Goal: Task Accomplishment & Management: Manage account settings

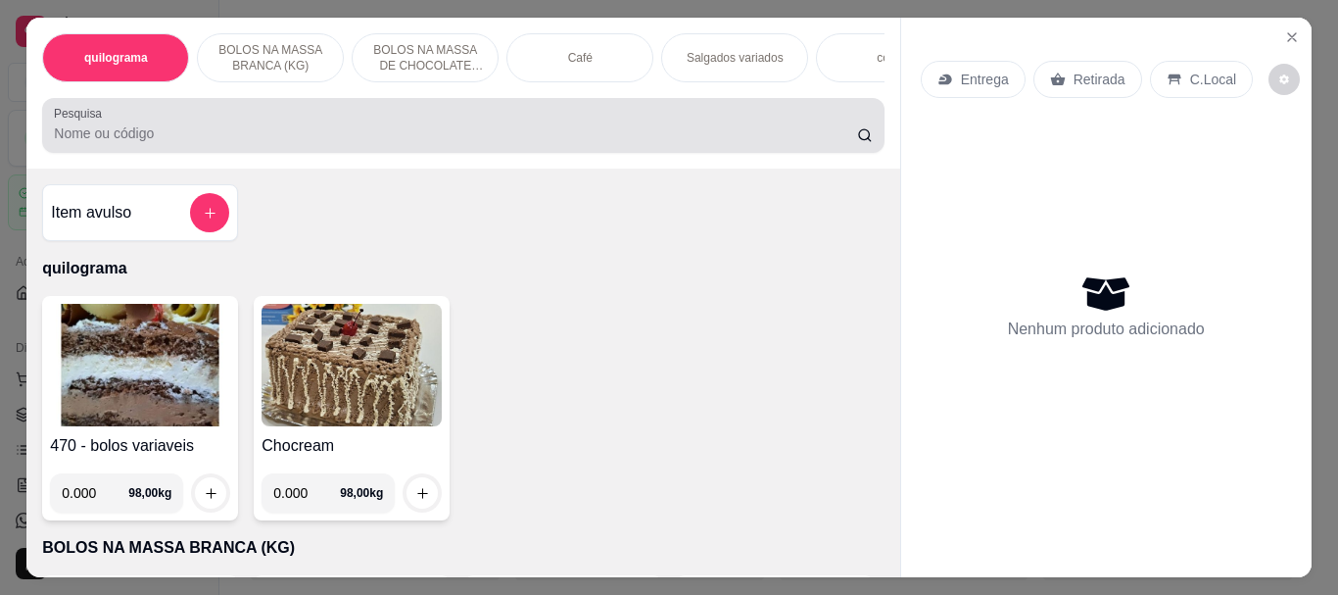
select select "ALL"
select select "0"
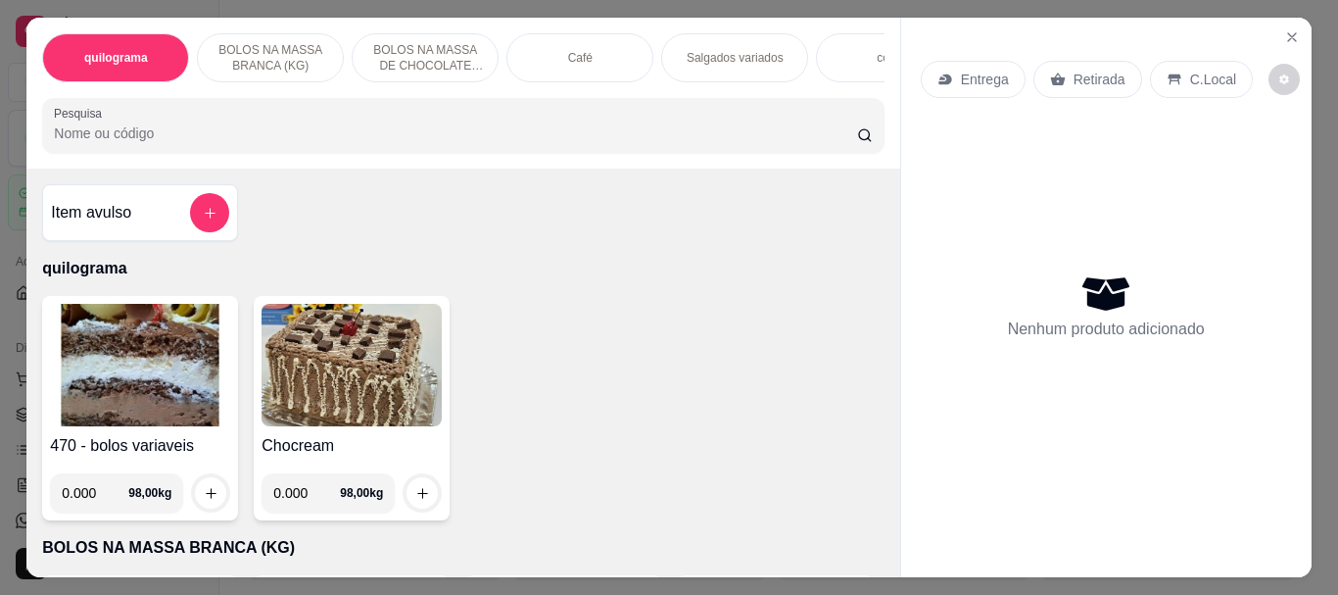
click at [83, 137] on input "Pesquisa" at bounding box center [455, 133] width 803 height 20
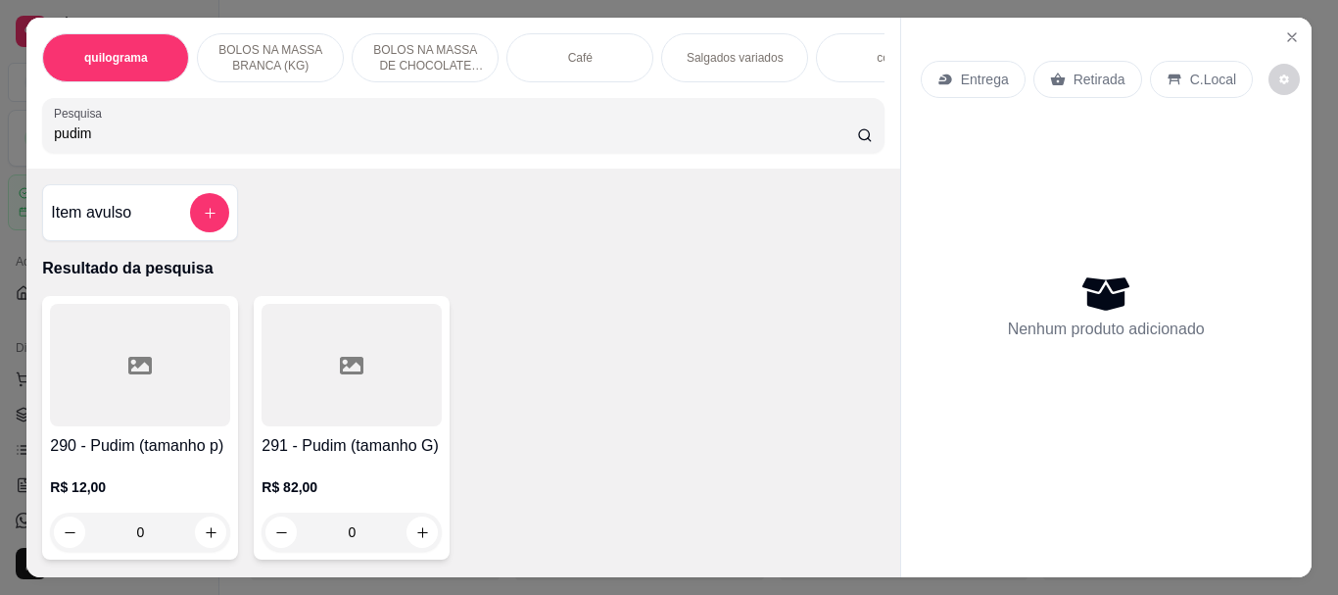
type input "pudim"
click at [170, 380] on div at bounding box center [140, 365] width 180 height 122
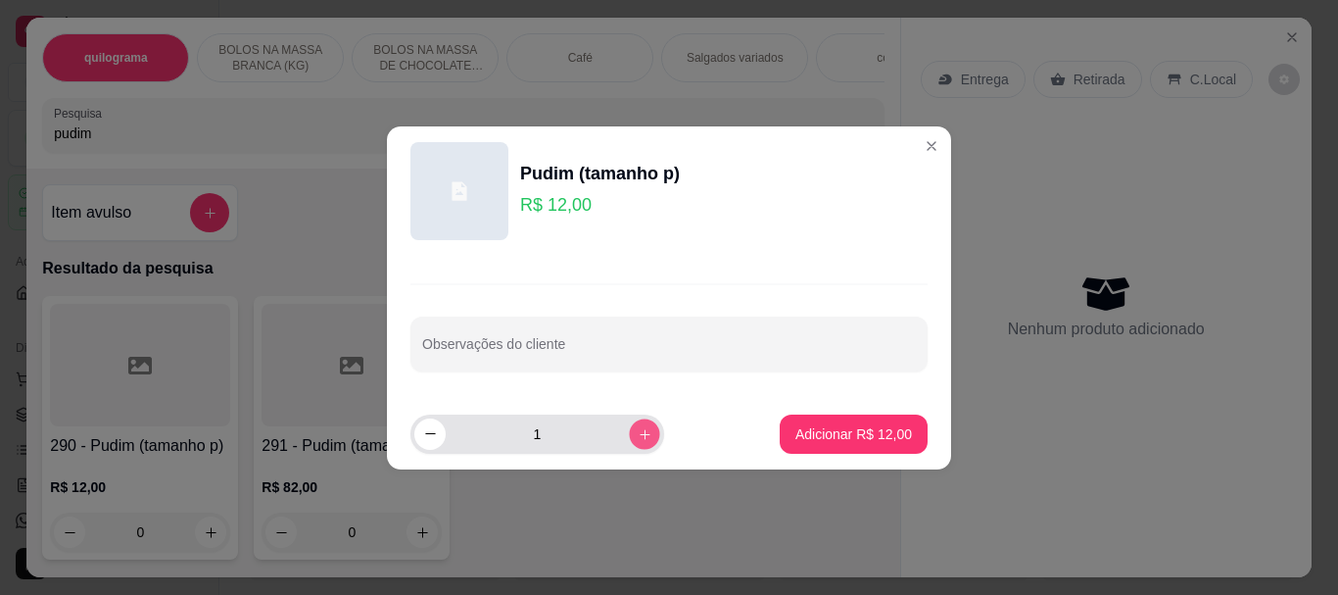
click at [638, 431] on icon "increase-product-quantity" at bounding box center [645, 433] width 15 height 15
type input "2"
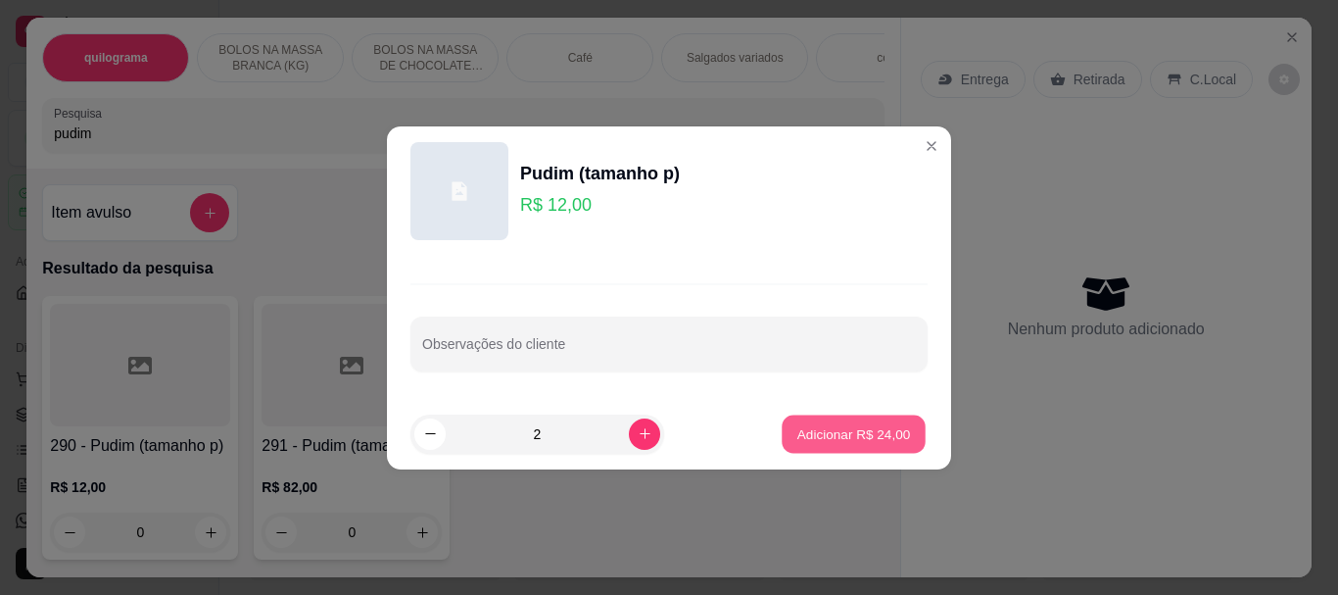
click at [857, 428] on p "Adicionar R$ 24,00" at bounding box center [854, 433] width 114 height 19
type input "2"
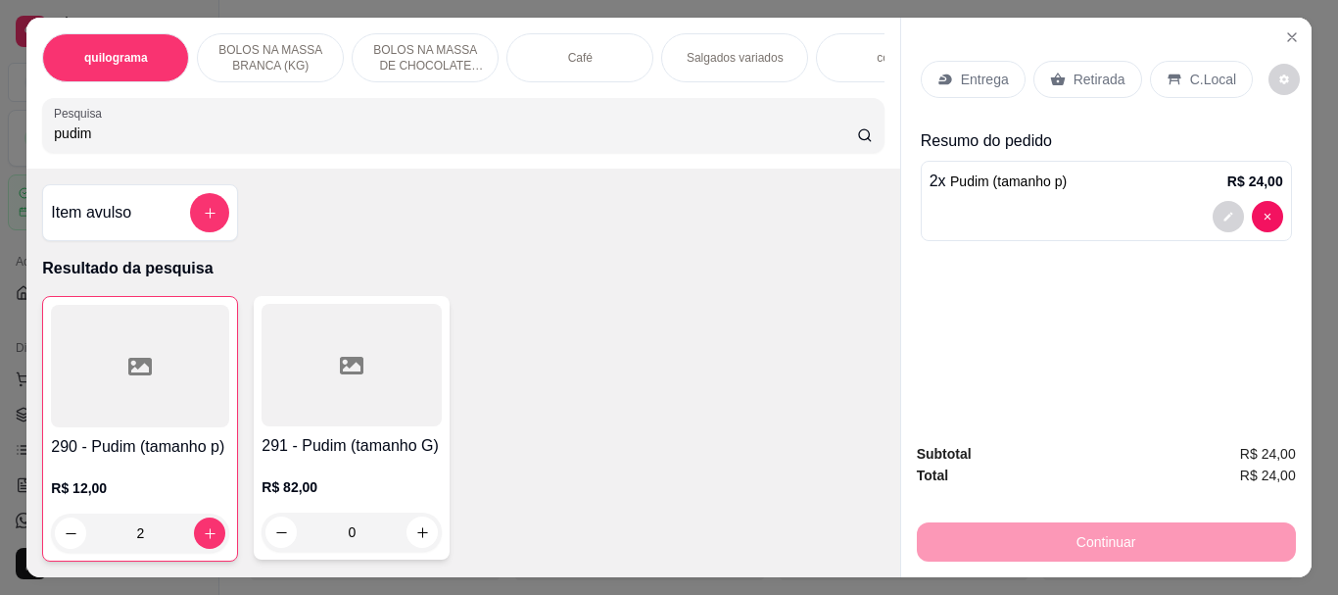
click at [1092, 74] on p "Retirada" at bounding box center [1100, 80] width 52 height 20
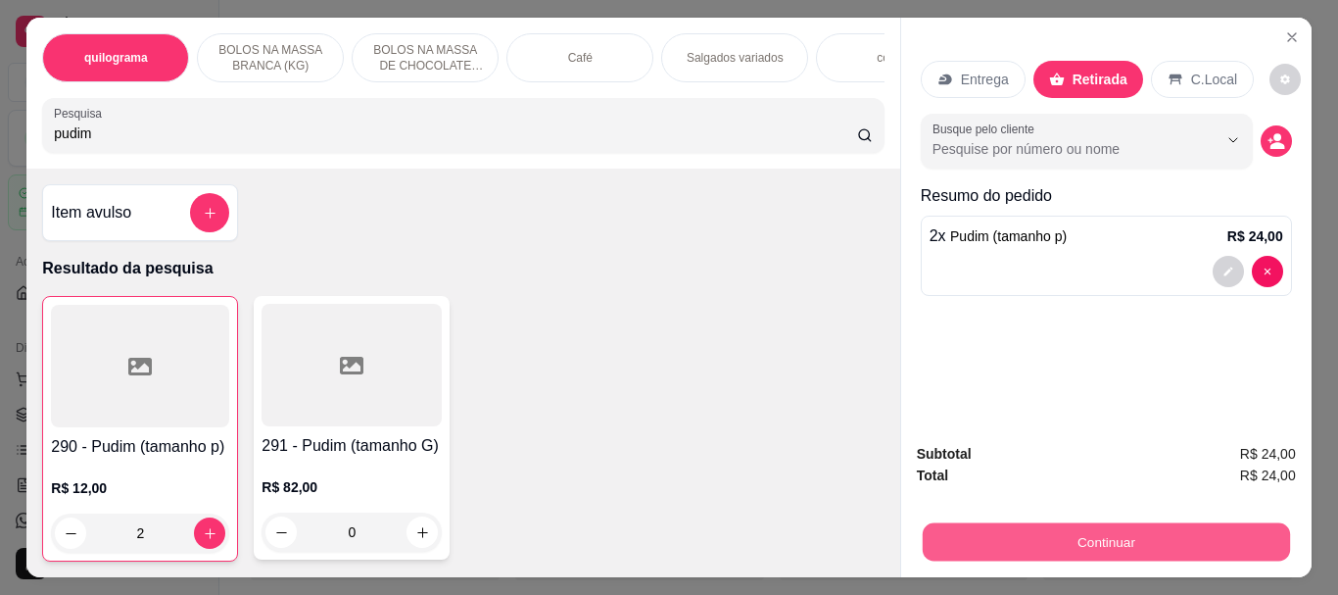
click at [1108, 550] on button "Continuar" at bounding box center [1105, 541] width 367 height 38
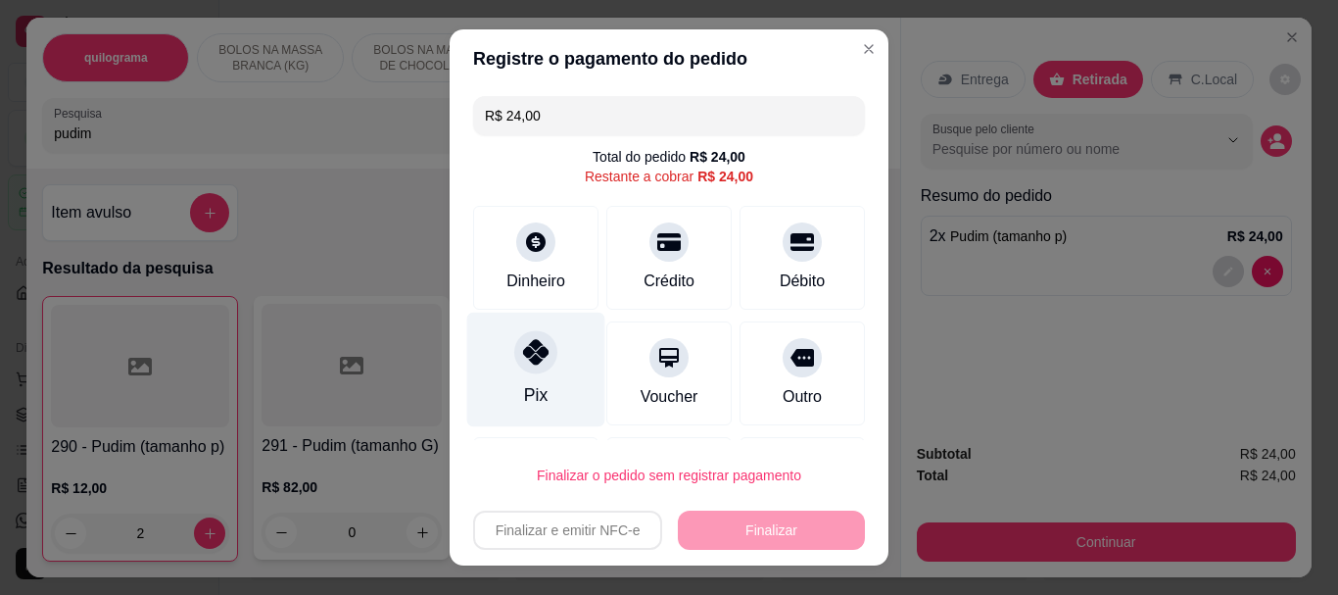
click at [523, 359] on icon at bounding box center [535, 352] width 25 height 25
type input "R$ 0,00"
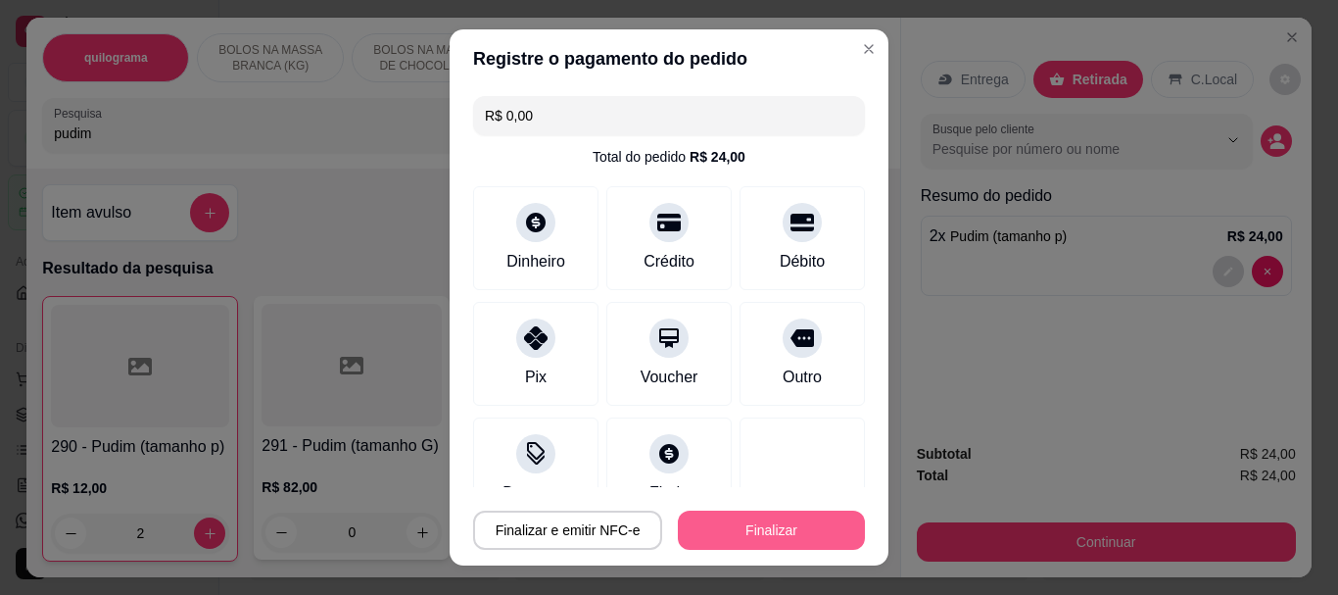
click at [748, 523] on button "Finalizar" at bounding box center [771, 529] width 187 height 39
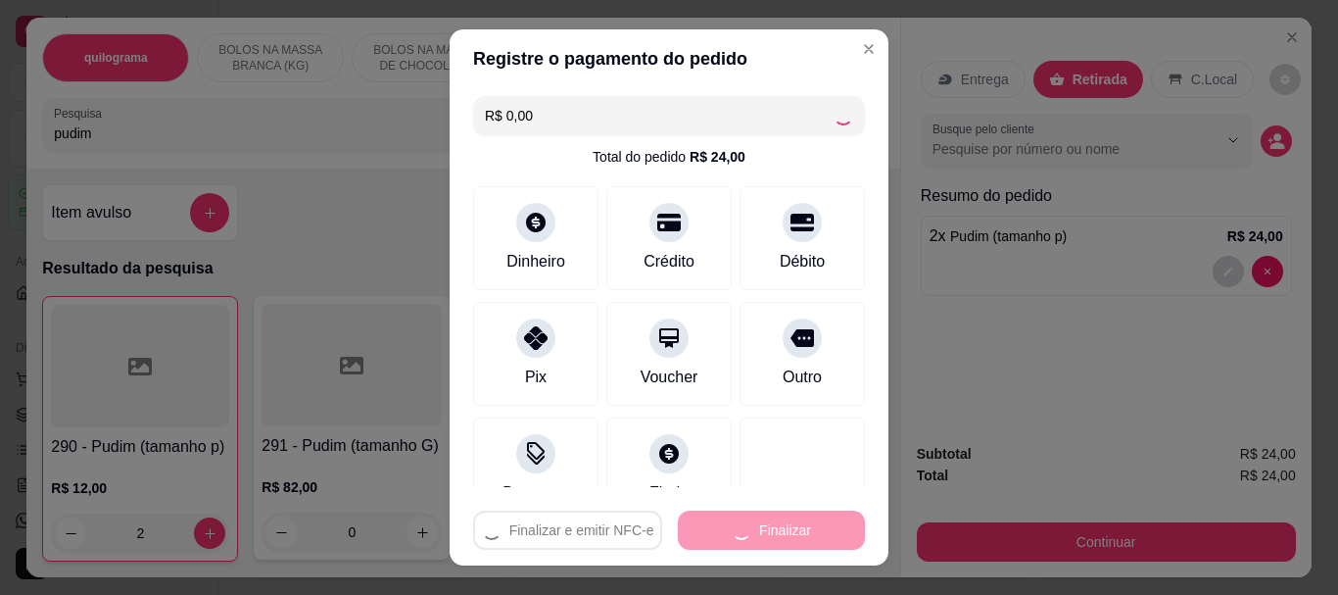
type input "0"
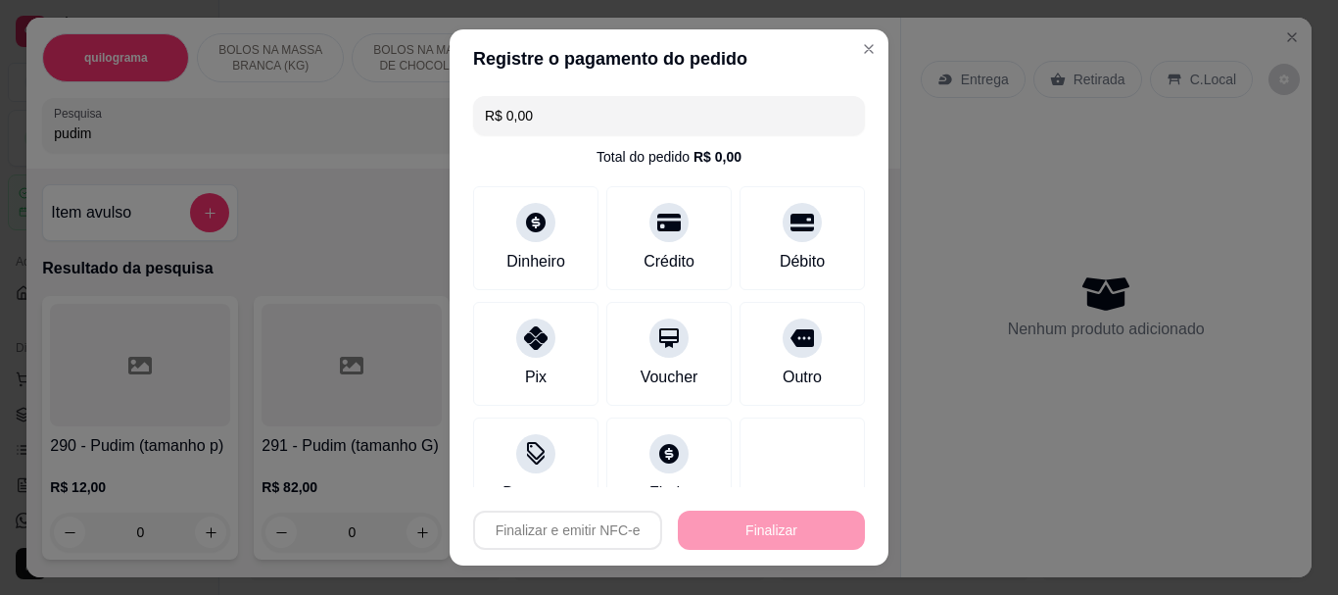
type input "-R$ 24,00"
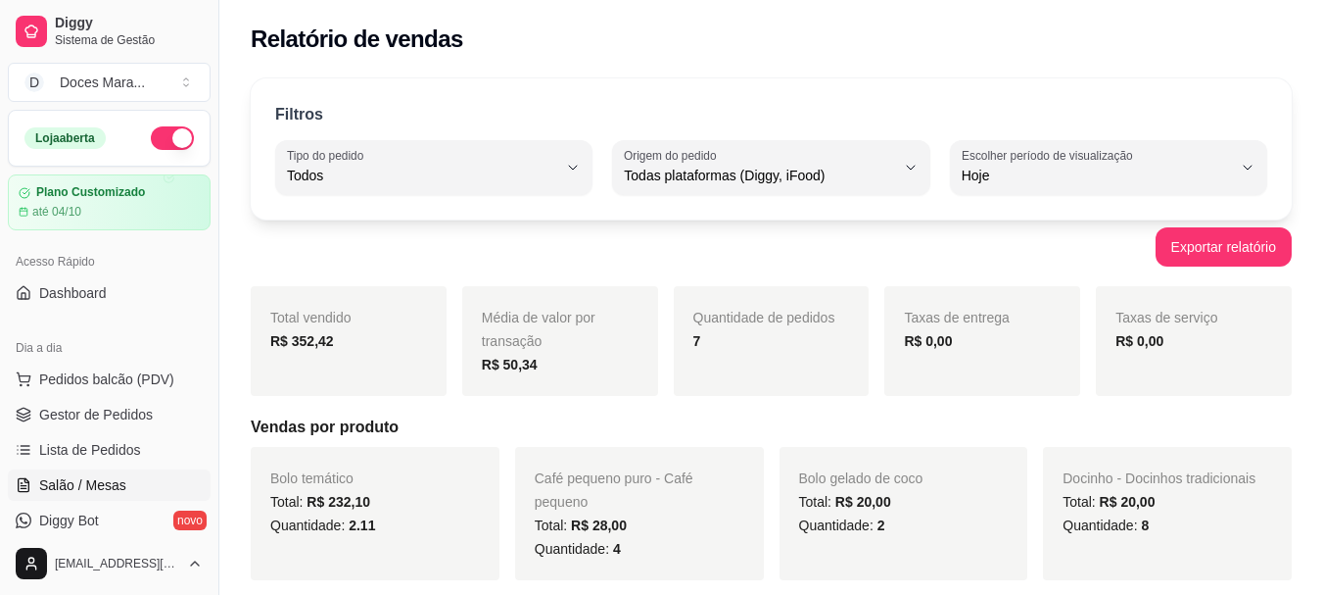
click at [78, 482] on span "Salão / Mesas" at bounding box center [82, 485] width 87 height 20
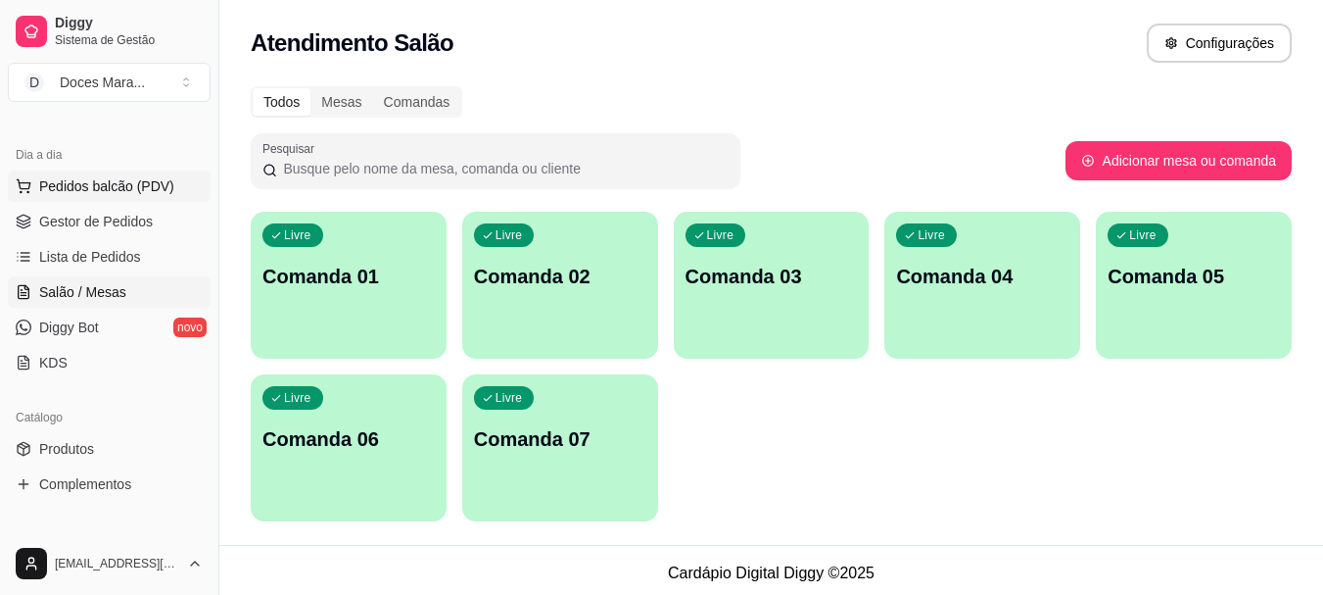
scroll to position [294, 0]
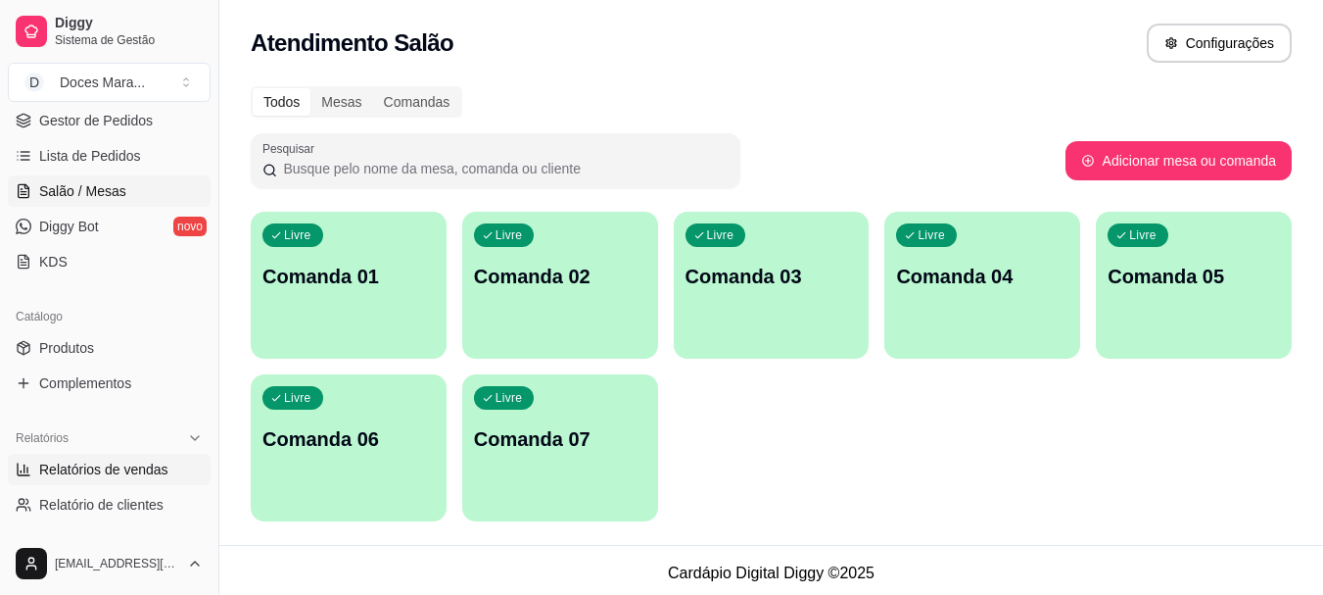
click at [90, 464] on span "Relatórios de vendas" at bounding box center [103, 469] width 129 height 20
select select "ALL"
select select "0"
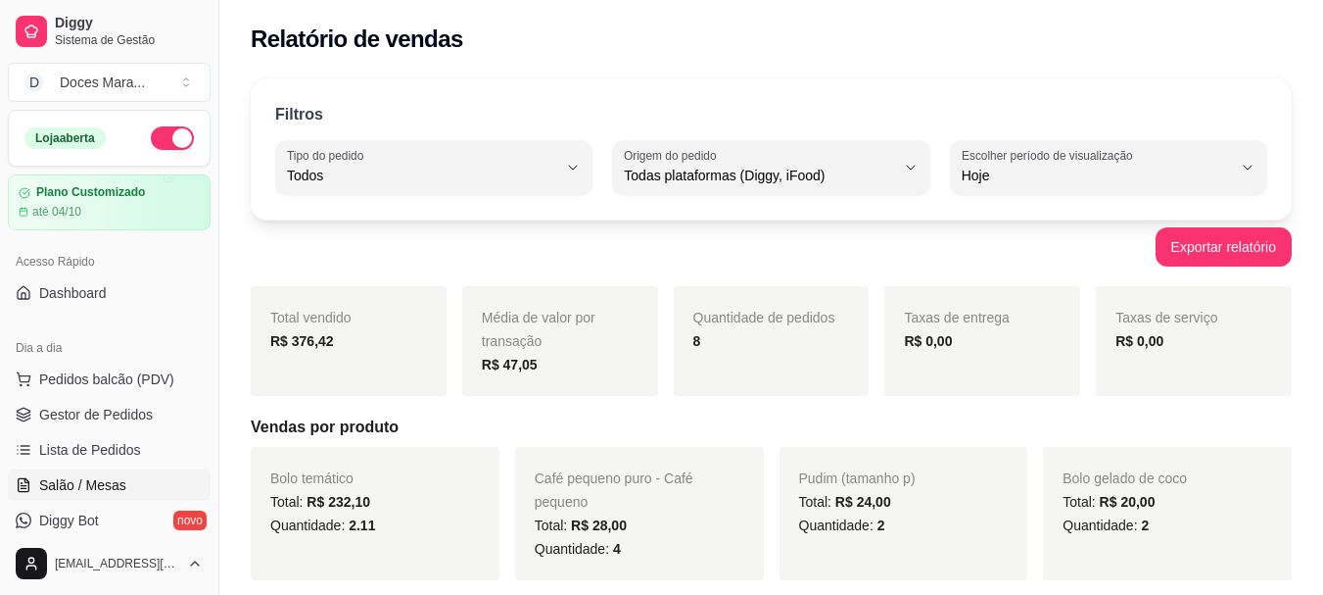
click at [92, 490] on span "Salão / Mesas" at bounding box center [82, 485] width 87 height 20
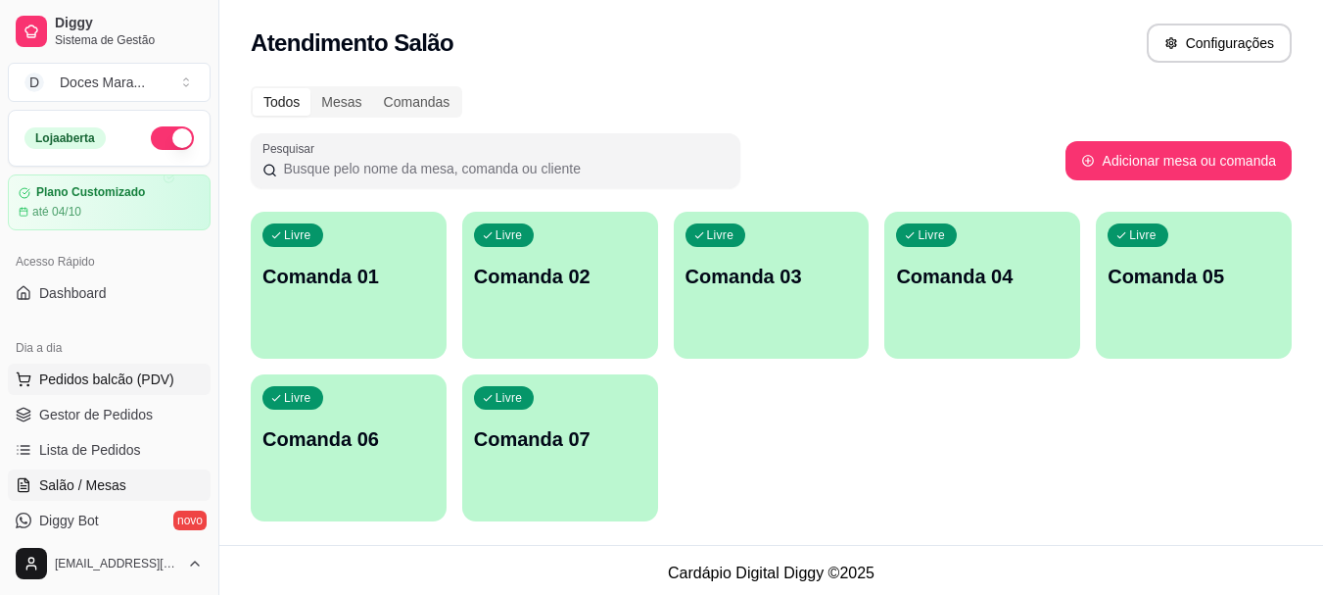
click at [88, 377] on span "Pedidos balcão (PDV)" at bounding box center [106, 379] width 135 height 20
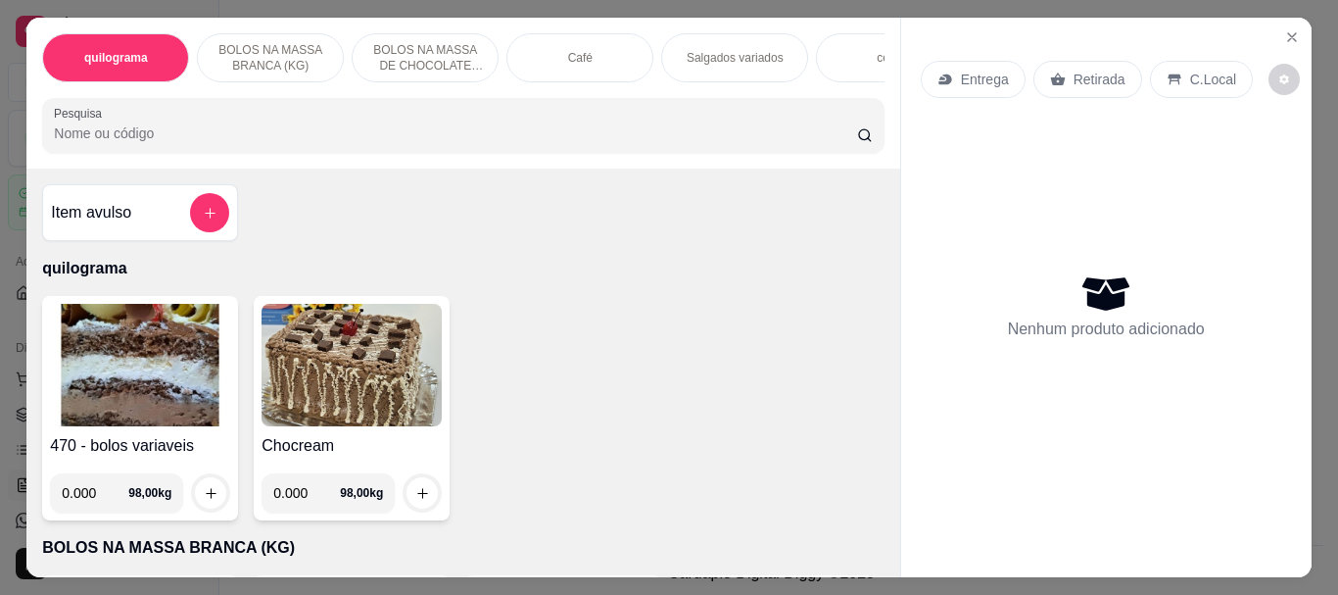
click at [565, 37] on div "Café" at bounding box center [579, 57] width 147 height 49
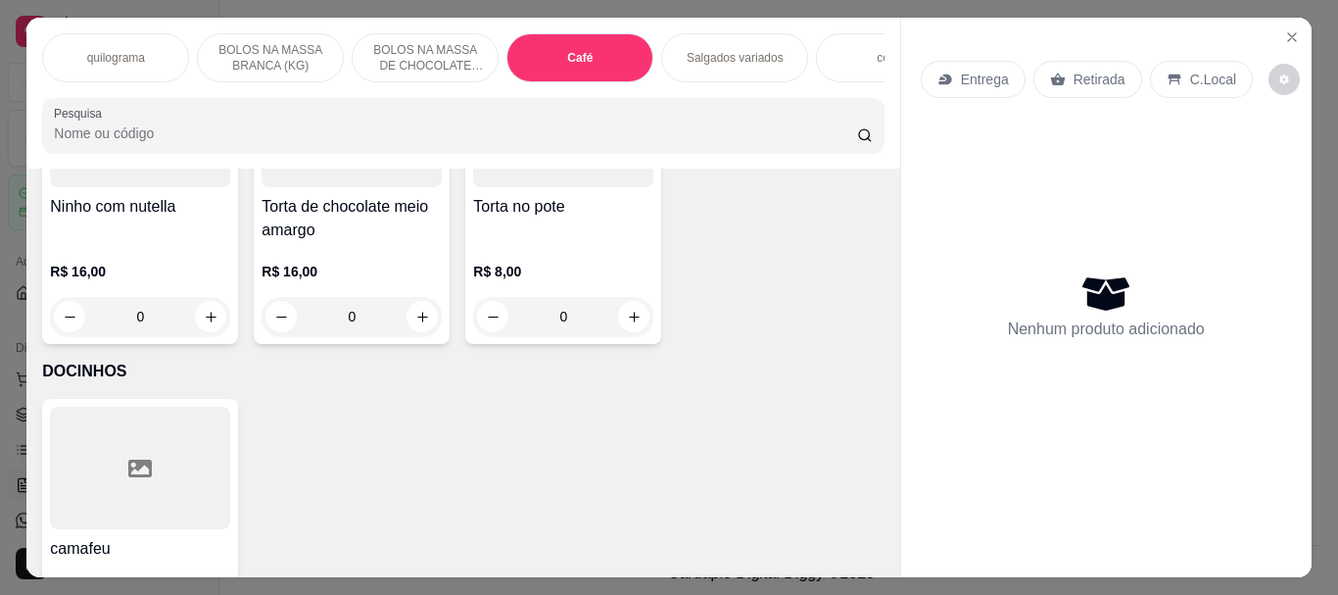
scroll to position [52, 0]
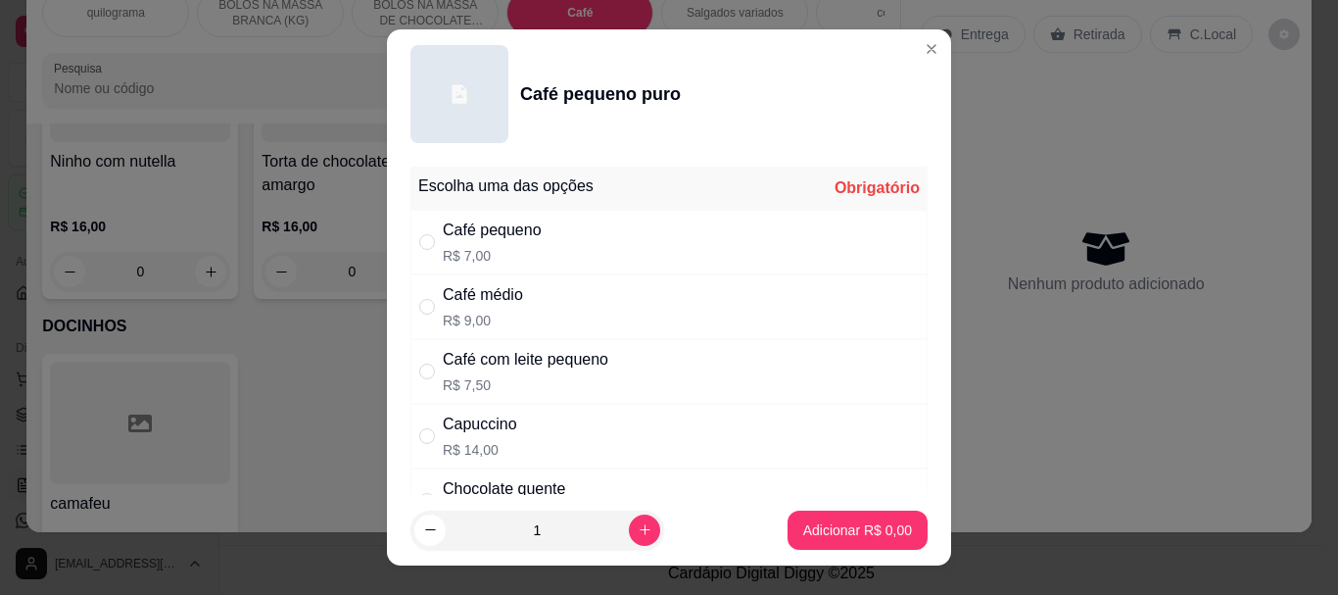
drag, startPoint x: 424, startPoint y: 235, endPoint x: 432, endPoint y: 258, distance: 23.9
click at [425, 248] on input "" at bounding box center [427, 242] width 16 height 16
radio input "true"
click at [823, 535] on p "Adicionar R$ 7,00" at bounding box center [857, 530] width 109 height 20
type input "1"
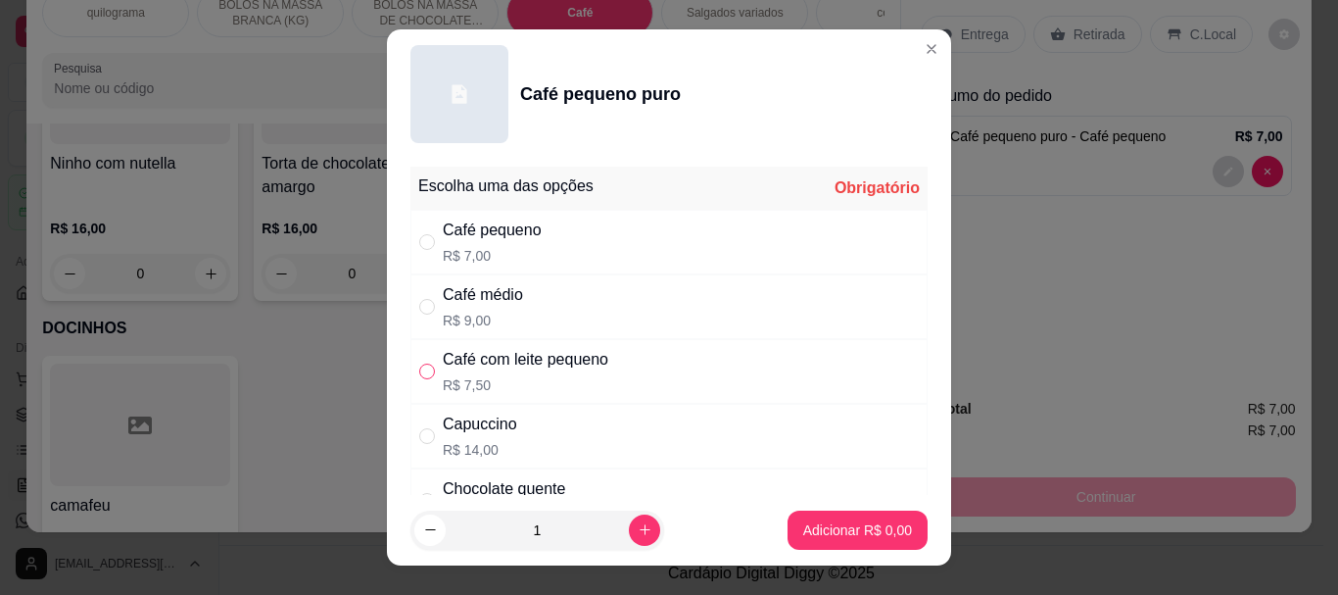
click at [419, 370] on input "" at bounding box center [427, 371] width 16 height 16
radio input "true"
click at [841, 526] on p "Adicionar R$ 7,50" at bounding box center [857, 529] width 106 height 19
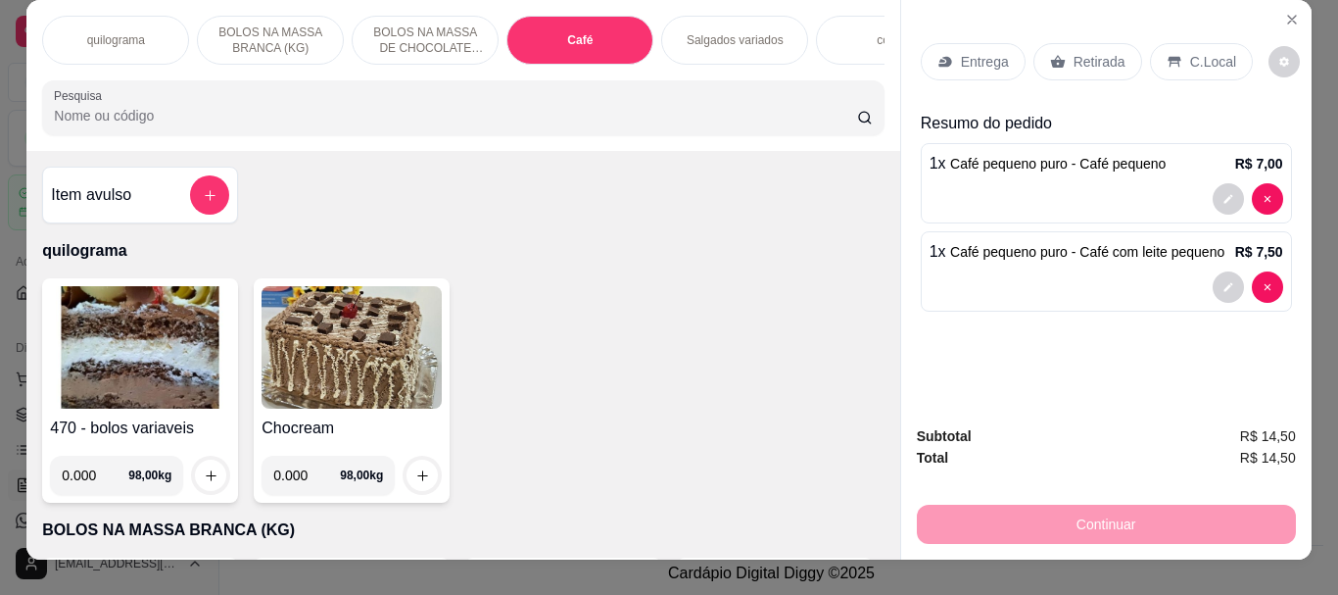
scroll to position [0, 0]
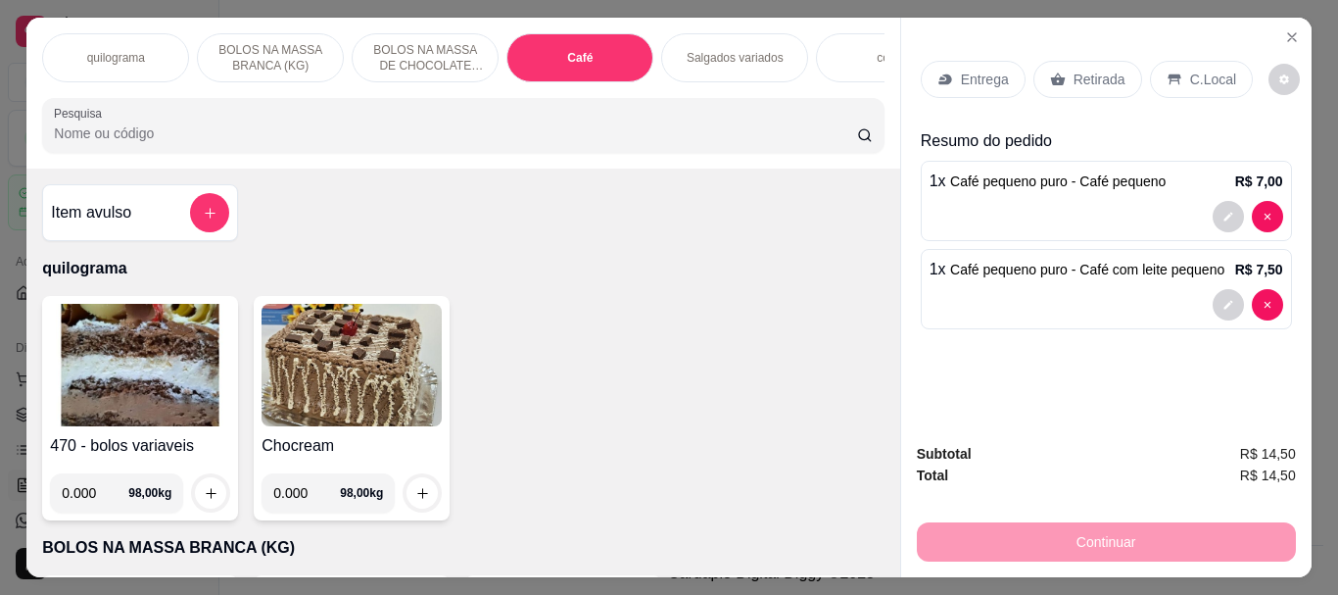
click at [567, 50] on p "Café" at bounding box center [579, 58] width 25 height 16
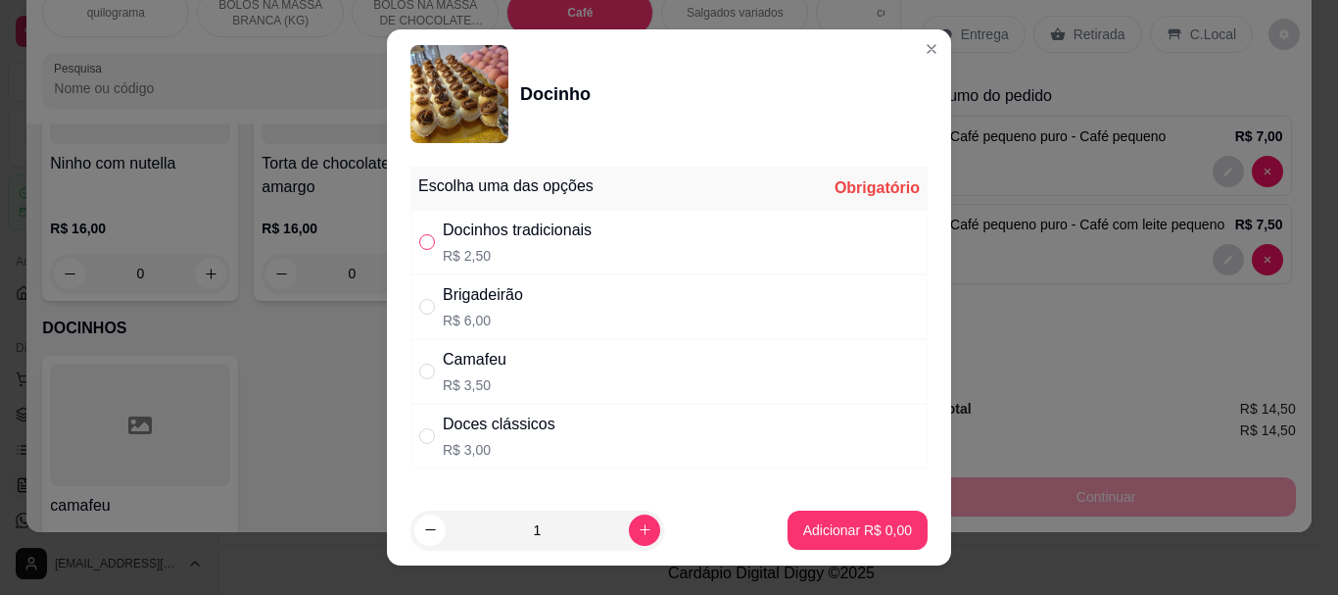
click at [420, 241] on input "" at bounding box center [427, 242] width 16 height 16
radio input "true"
click at [830, 524] on p "Adicionar R$ 2,50" at bounding box center [857, 529] width 106 height 19
type input "1"
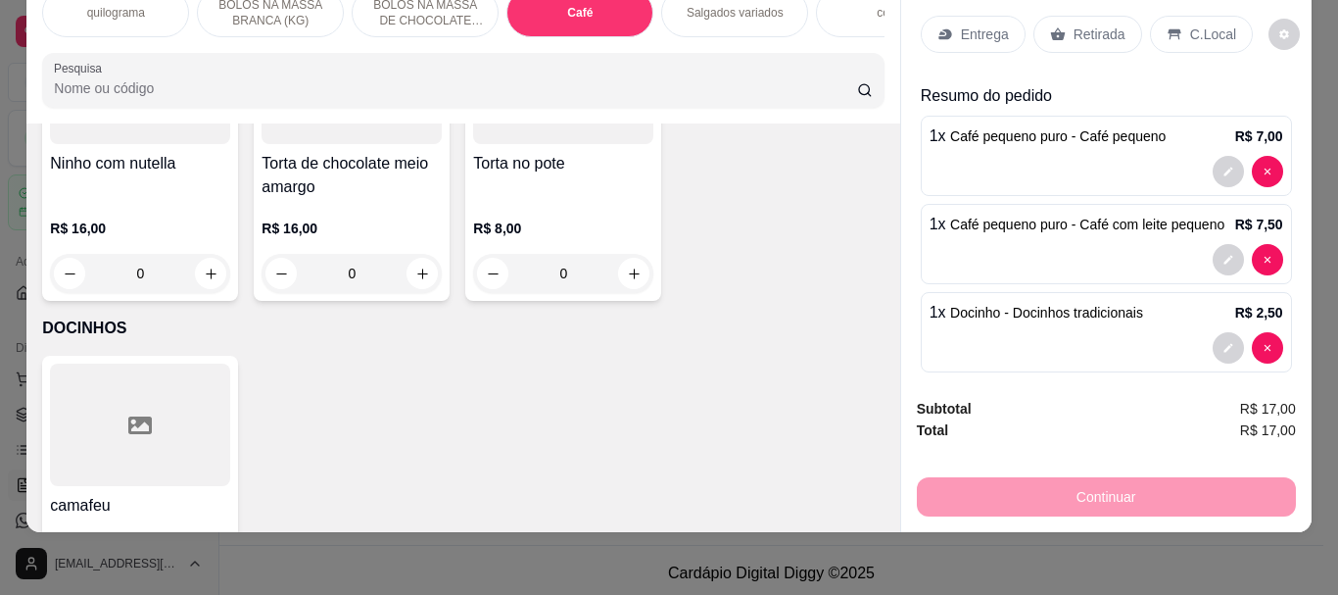
click at [1074, 24] on p "Retirada" at bounding box center [1100, 34] width 52 height 20
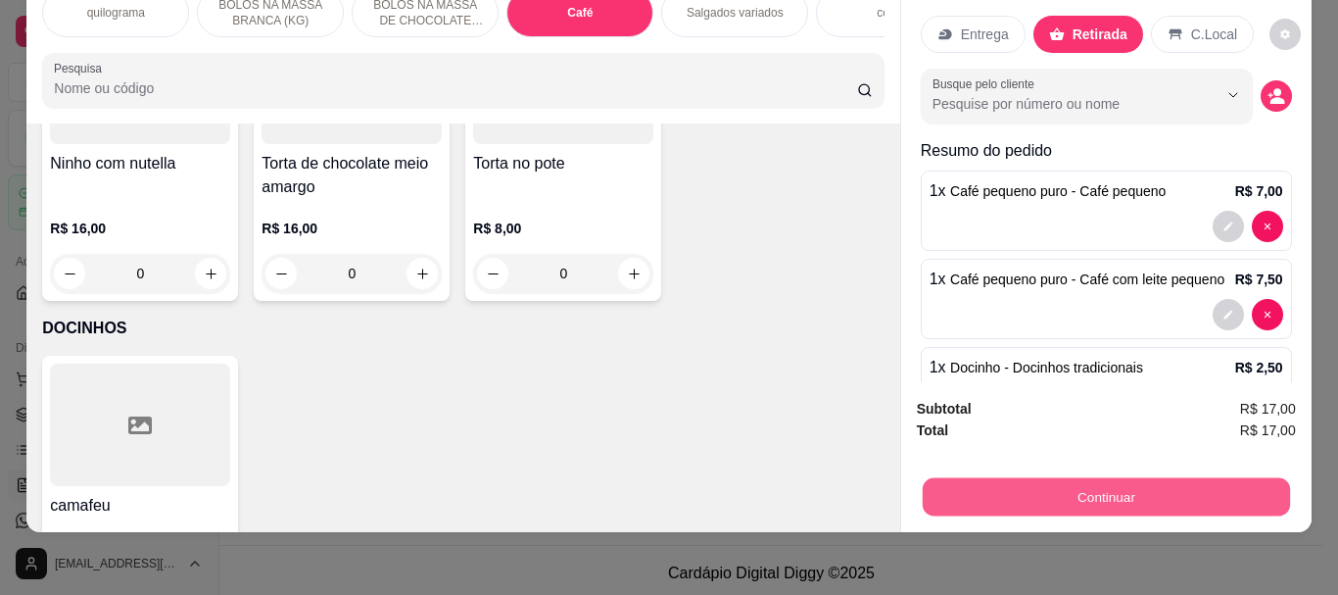
click at [1042, 477] on button "Continuar" at bounding box center [1105, 496] width 367 height 38
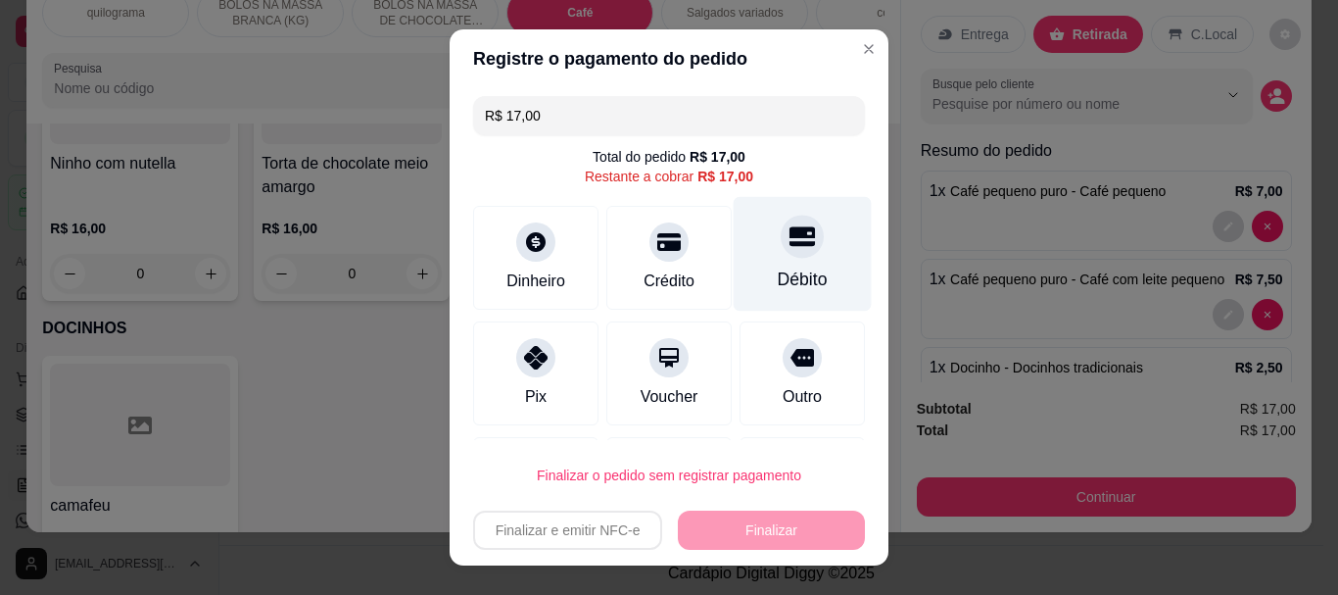
click at [778, 272] on div "Débito" at bounding box center [803, 279] width 50 height 25
type input "R$ 0,00"
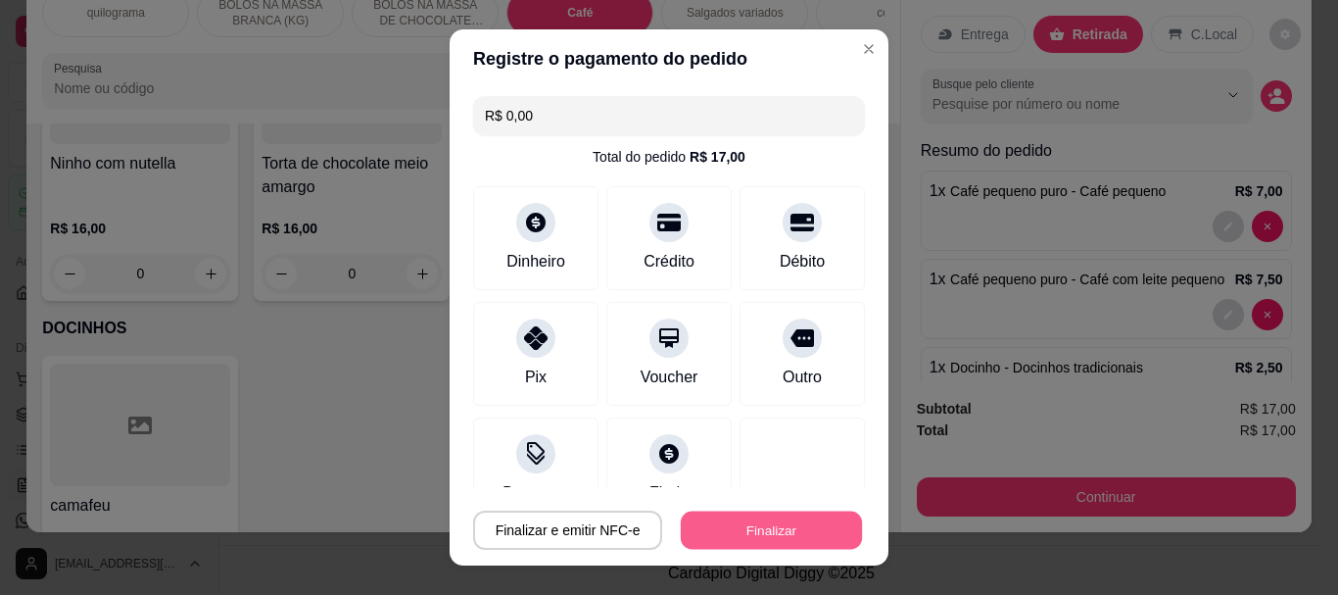
click at [738, 523] on button "Finalizar" at bounding box center [771, 529] width 181 height 38
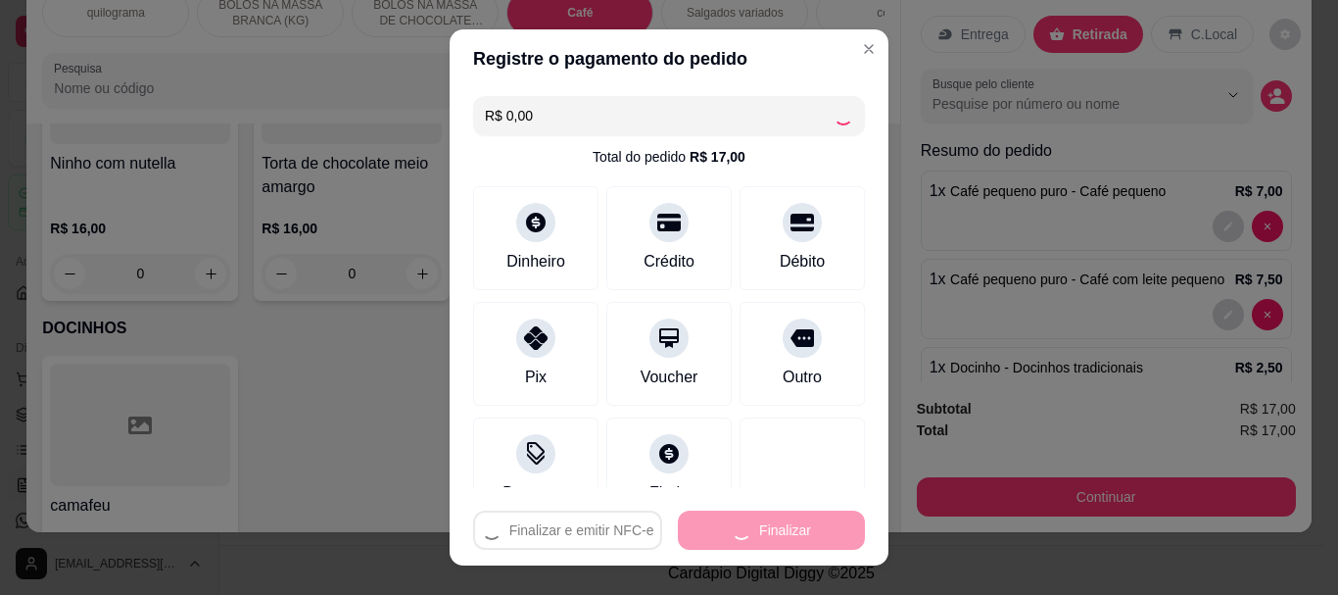
type input "0"
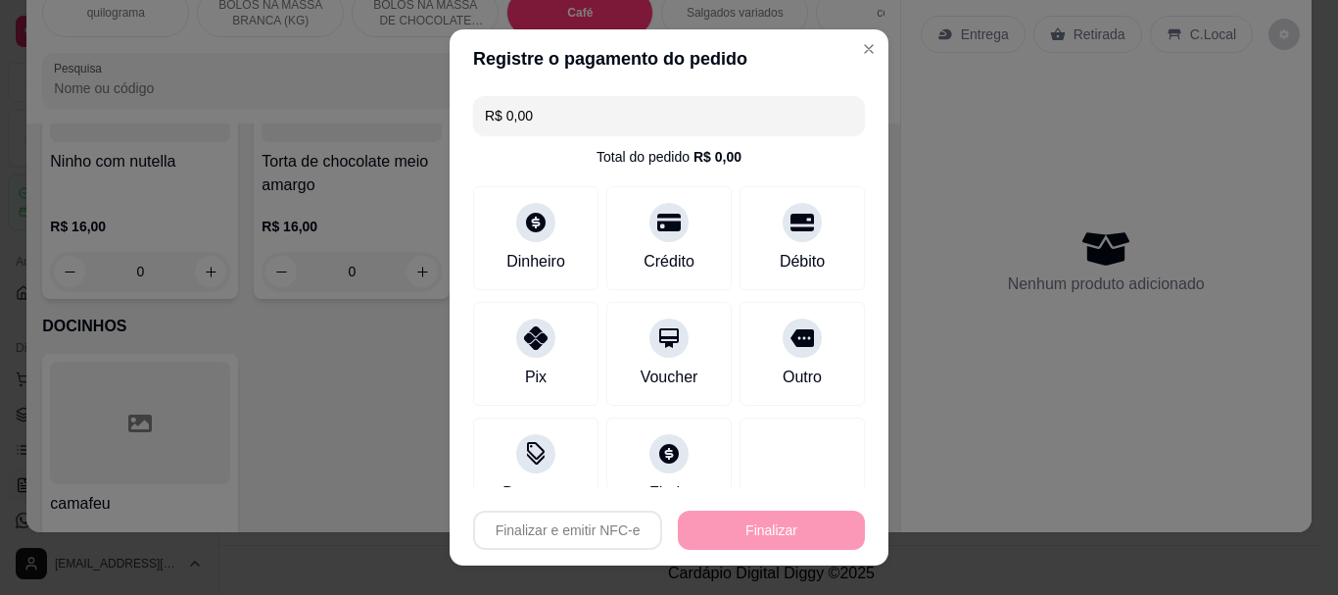
type input "-R$ 17,00"
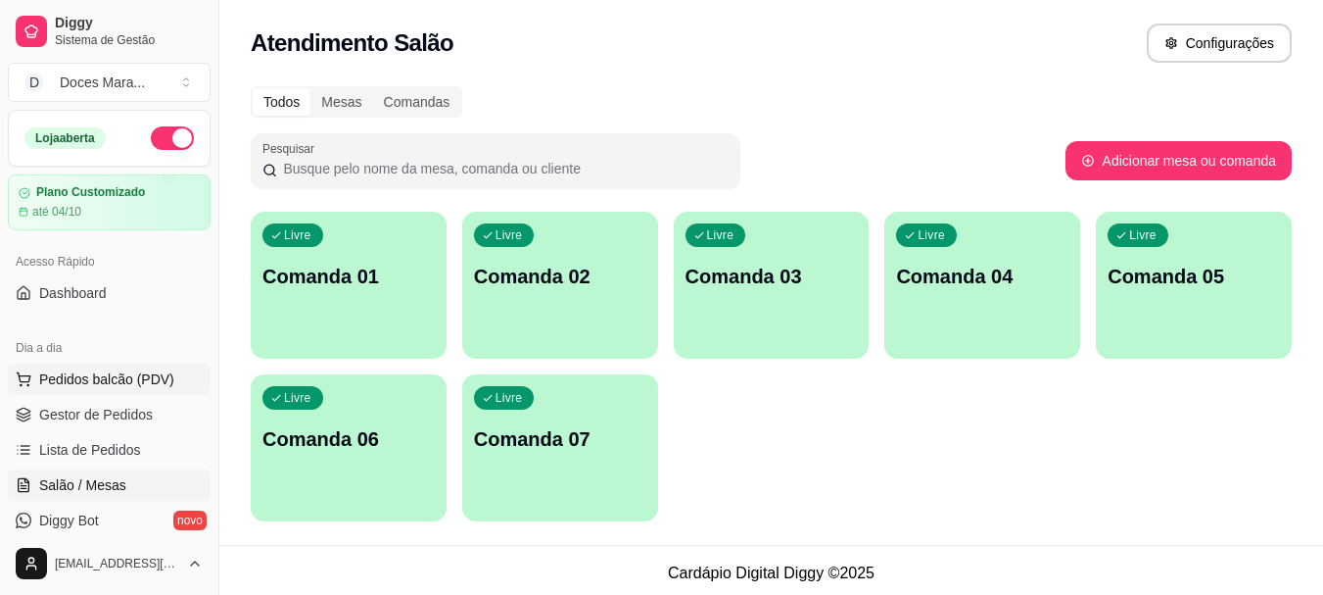
click at [109, 381] on span "Pedidos balcão (PDV)" at bounding box center [106, 379] width 135 height 20
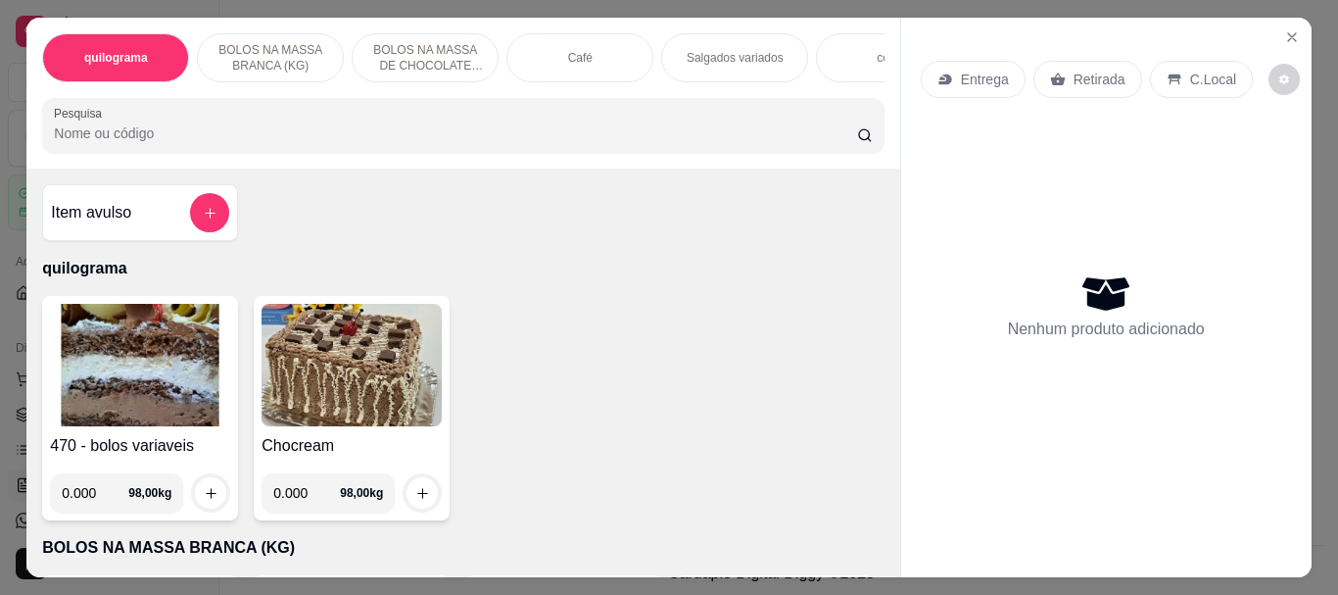
click at [597, 56] on div "Café" at bounding box center [579, 57] width 147 height 49
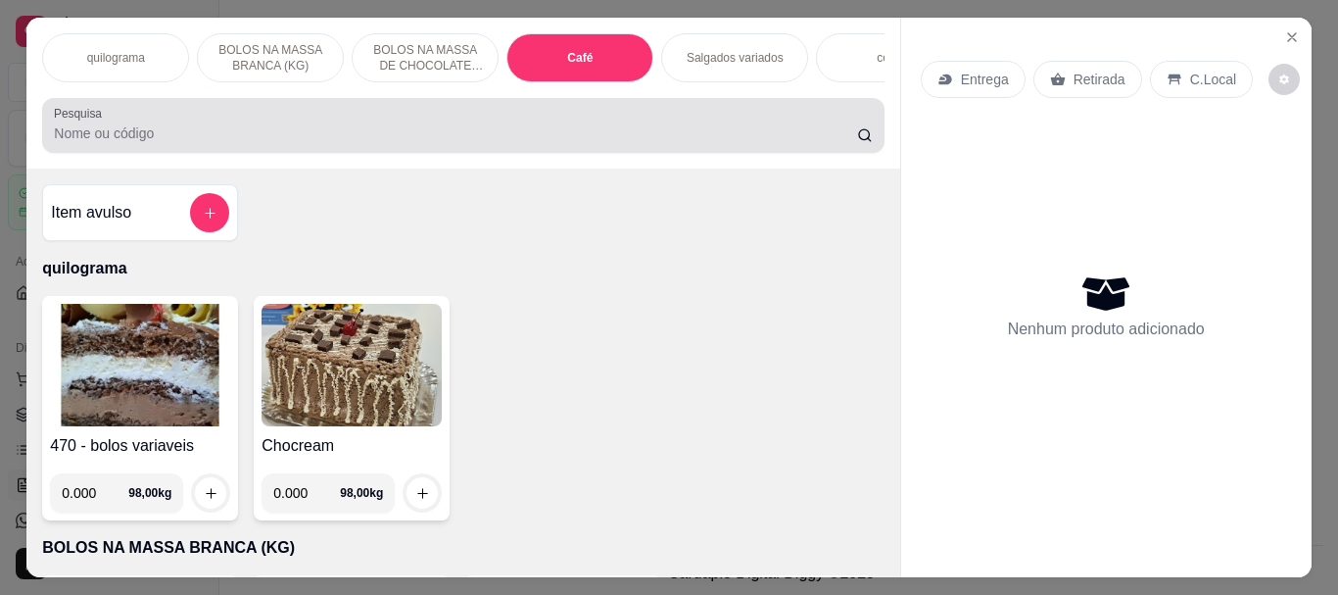
scroll to position [52, 0]
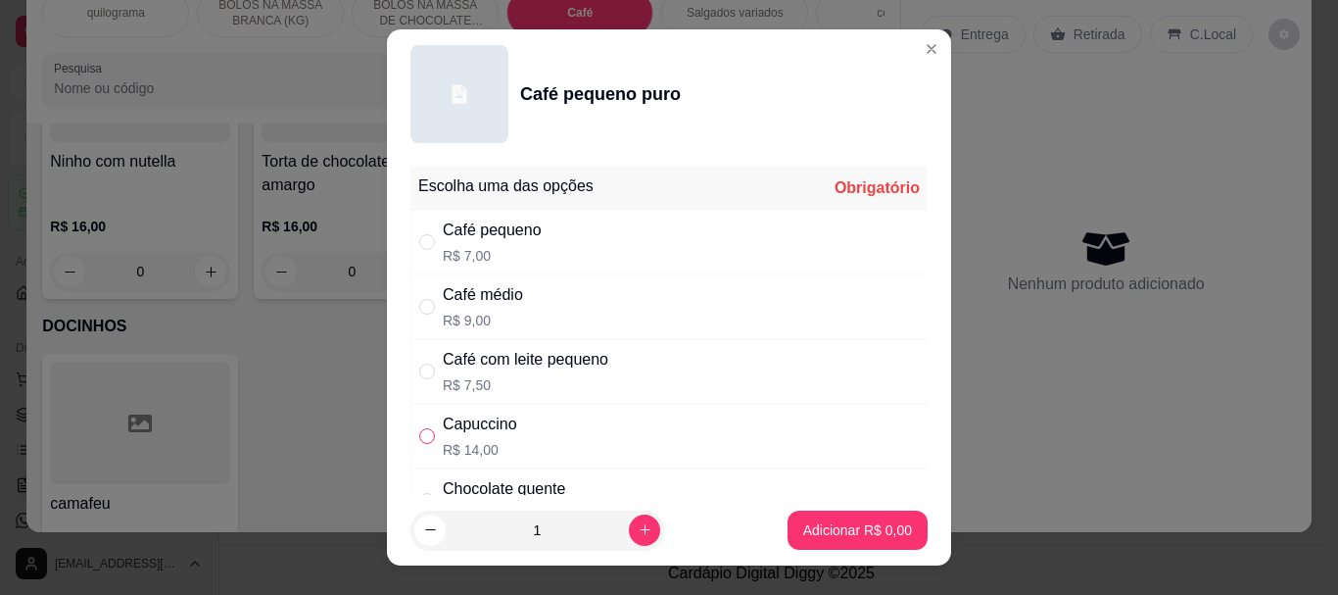
click at [424, 435] on input "" at bounding box center [427, 436] width 16 height 16
radio input "true"
click at [807, 529] on p "Adicionar R$ 14,00" at bounding box center [854, 529] width 114 height 19
type input "1"
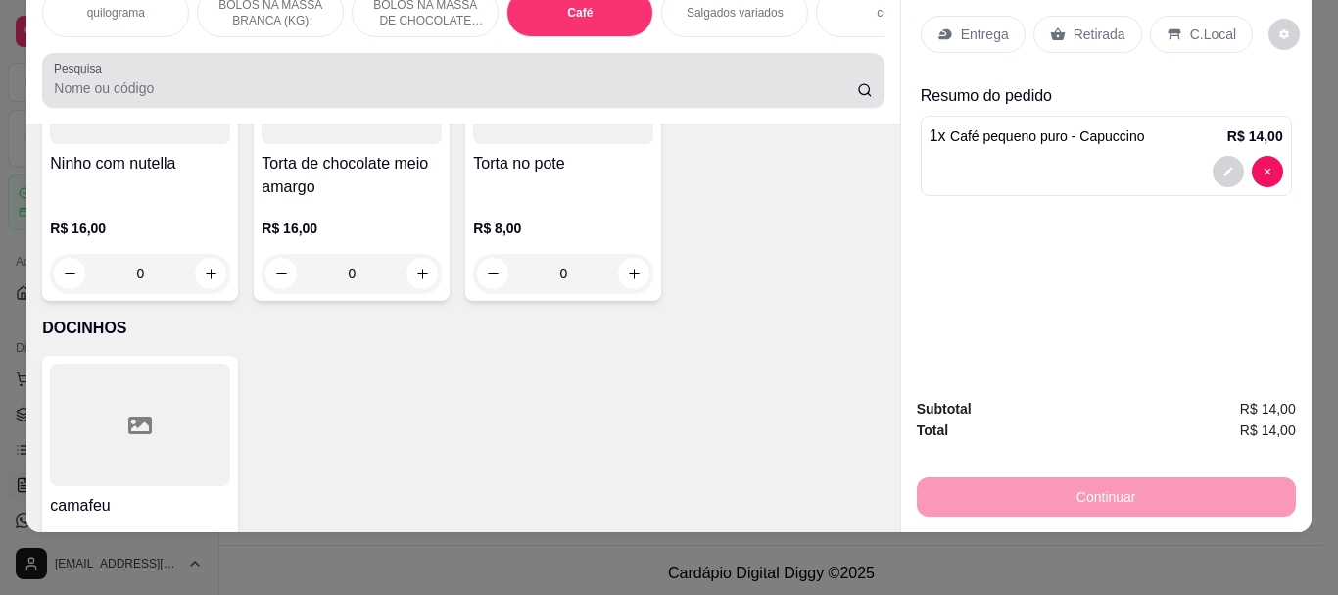
click at [80, 81] on input "Pesquisa" at bounding box center [455, 88] width 803 height 20
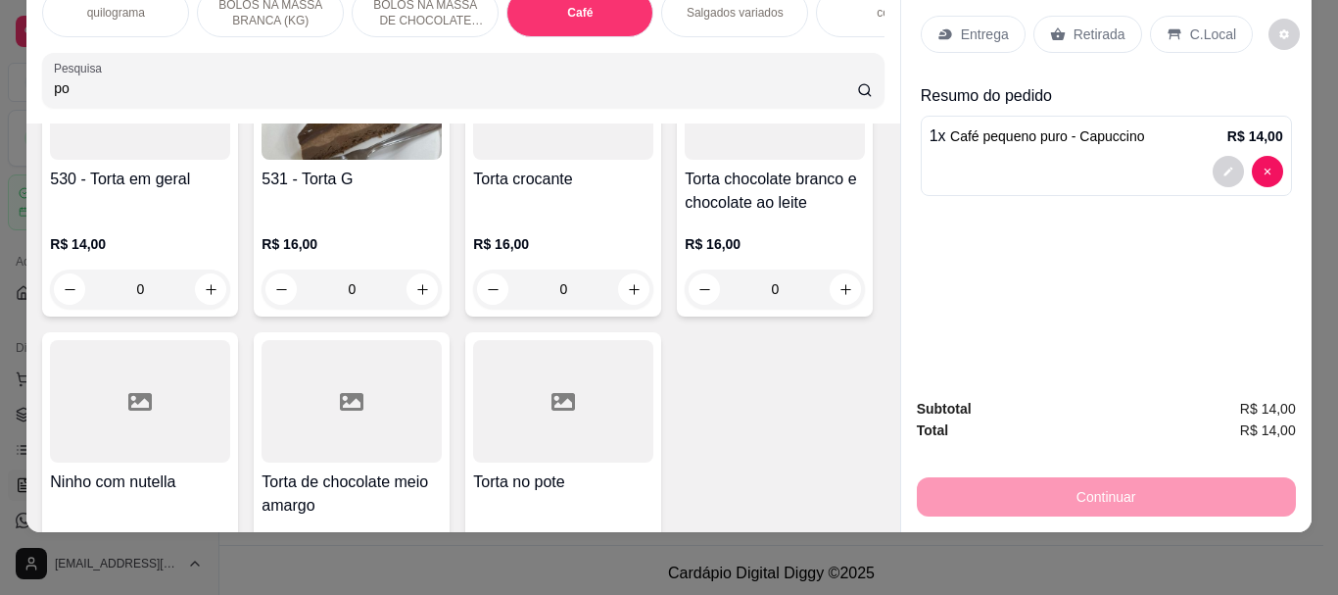
scroll to position [7258, 0]
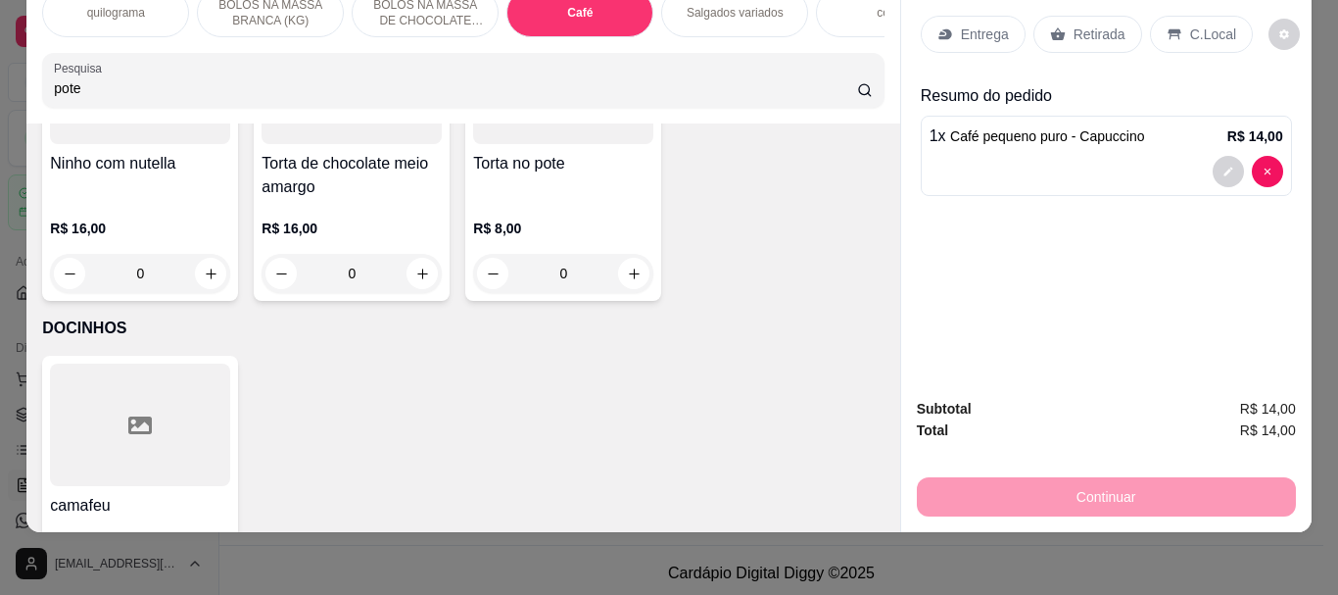
type input "pote"
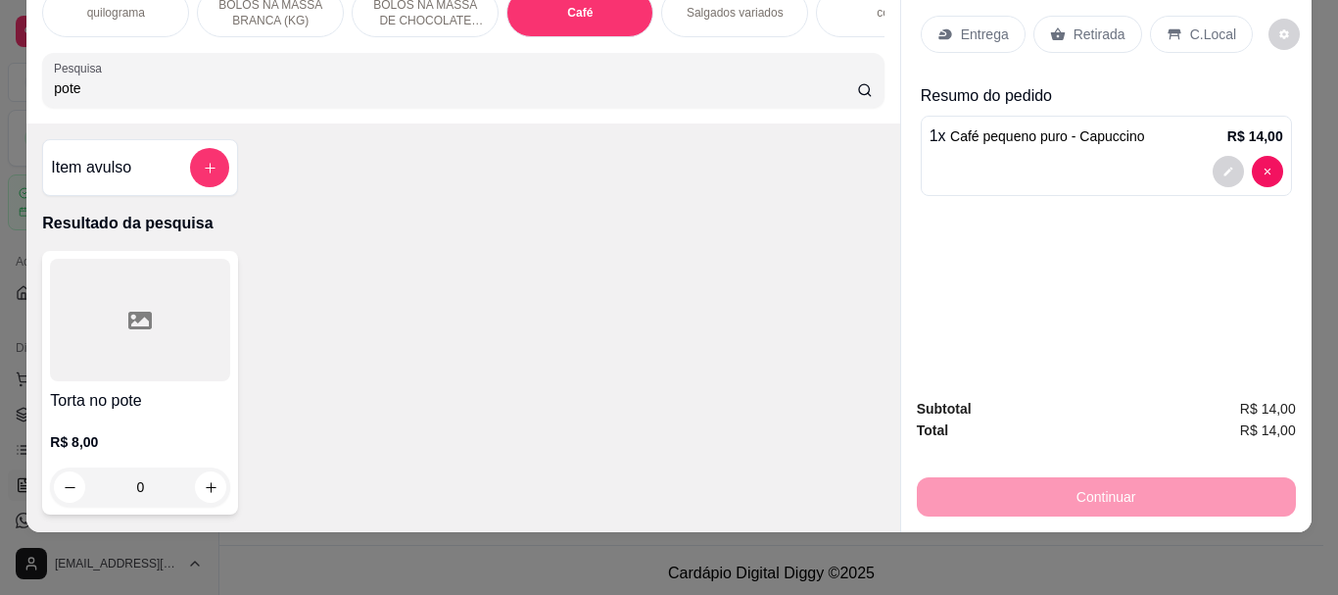
click at [205, 279] on div at bounding box center [140, 320] width 180 height 122
click at [566, 13] on div "Café" at bounding box center [579, 12] width 147 height 49
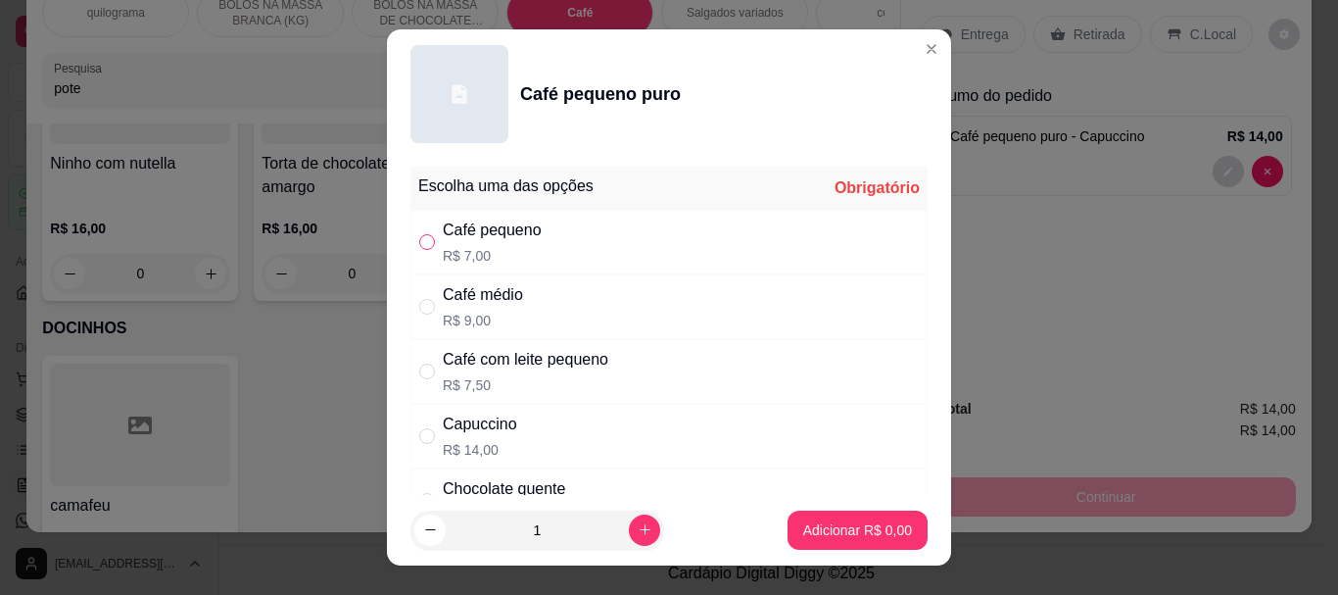
click at [419, 243] on input "" at bounding box center [427, 242] width 16 height 16
radio input "true"
click at [810, 522] on p "Adicionar R$ 7,00" at bounding box center [857, 529] width 106 height 19
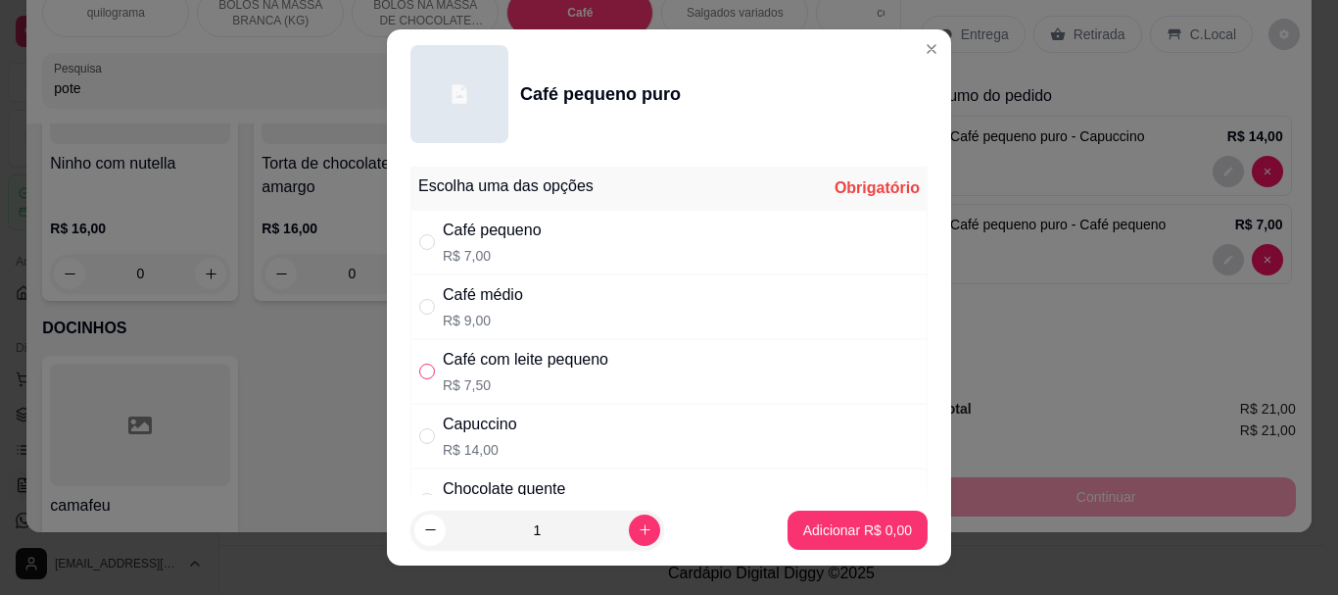
click at [427, 367] on input "" at bounding box center [427, 371] width 16 height 16
radio input "true"
click at [804, 520] on p "Adicionar R$ 7,50" at bounding box center [857, 529] width 106 height 19
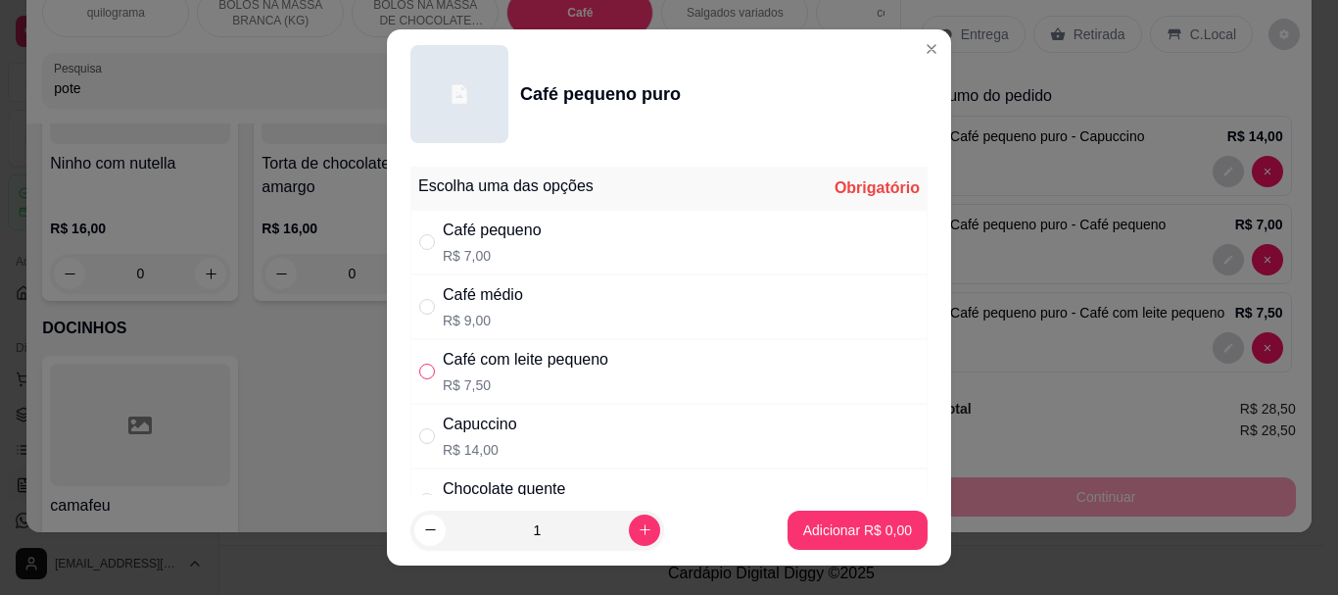
click at [420, 370] on input "" at bounding box center [427, 371] width 16 height 16
radio input "true"
click at [858, 529] on p "Adicionar R$ 7,50" at bounding box center [857, 530] width 109 height 20
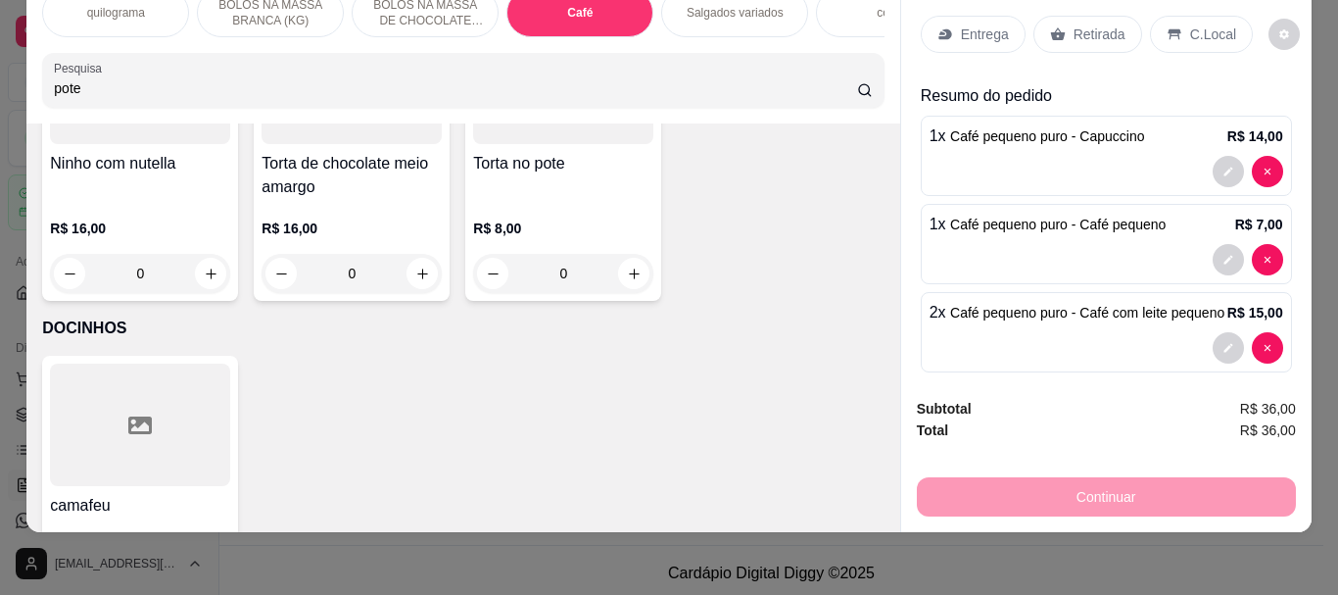
click at [1074, 24] on p "Retirada" at bounding box center [1100, 34] width 52 height 20
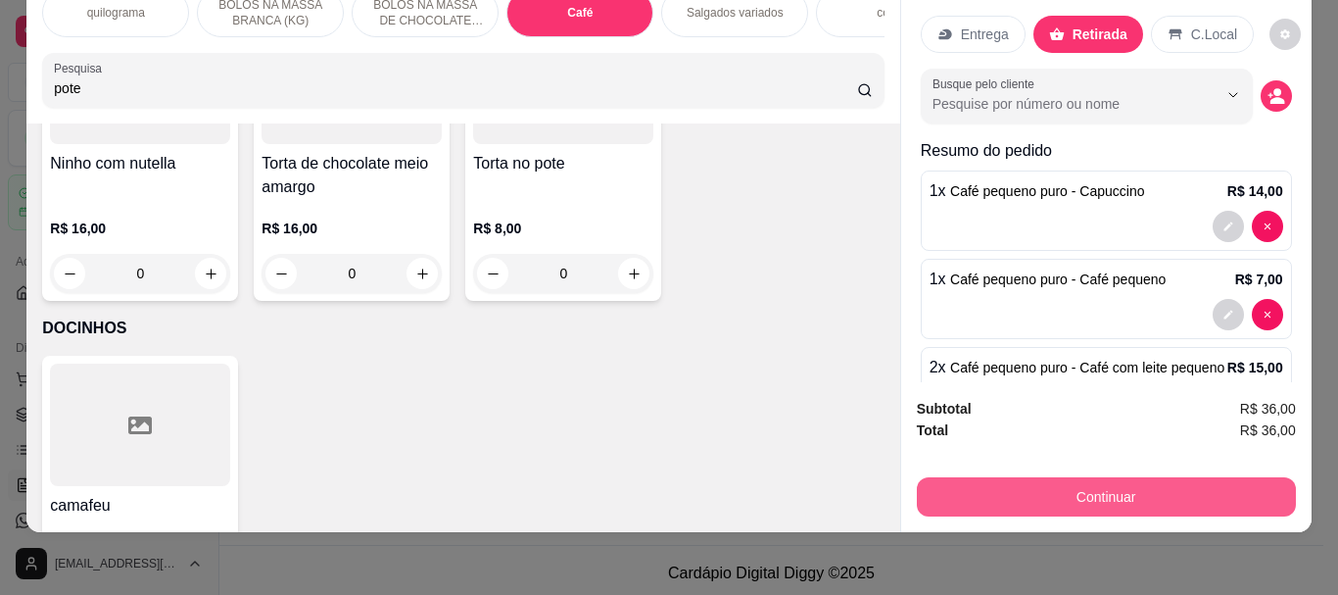
click at [1100, 488] on button "Continuar" at bounding box center [1106, 496] width 379 height 39
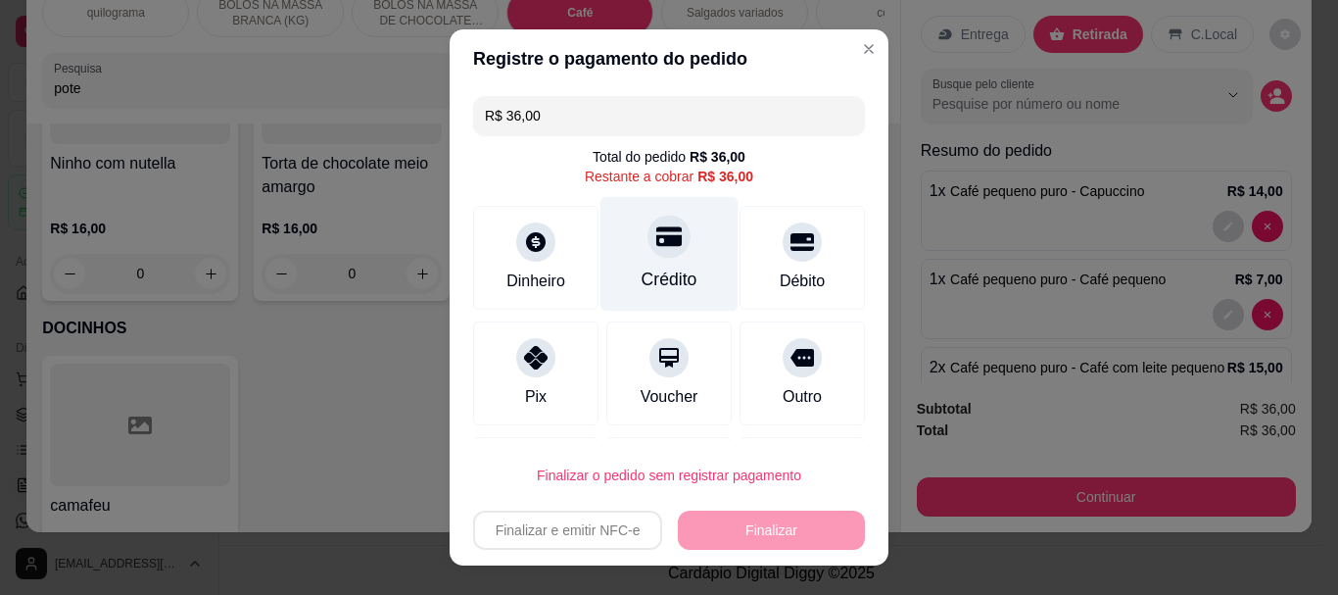
click at [653, 262] on div "Crédito" at bounding box center [669, 254] width 138 height 115
type input "R$ 0,00"
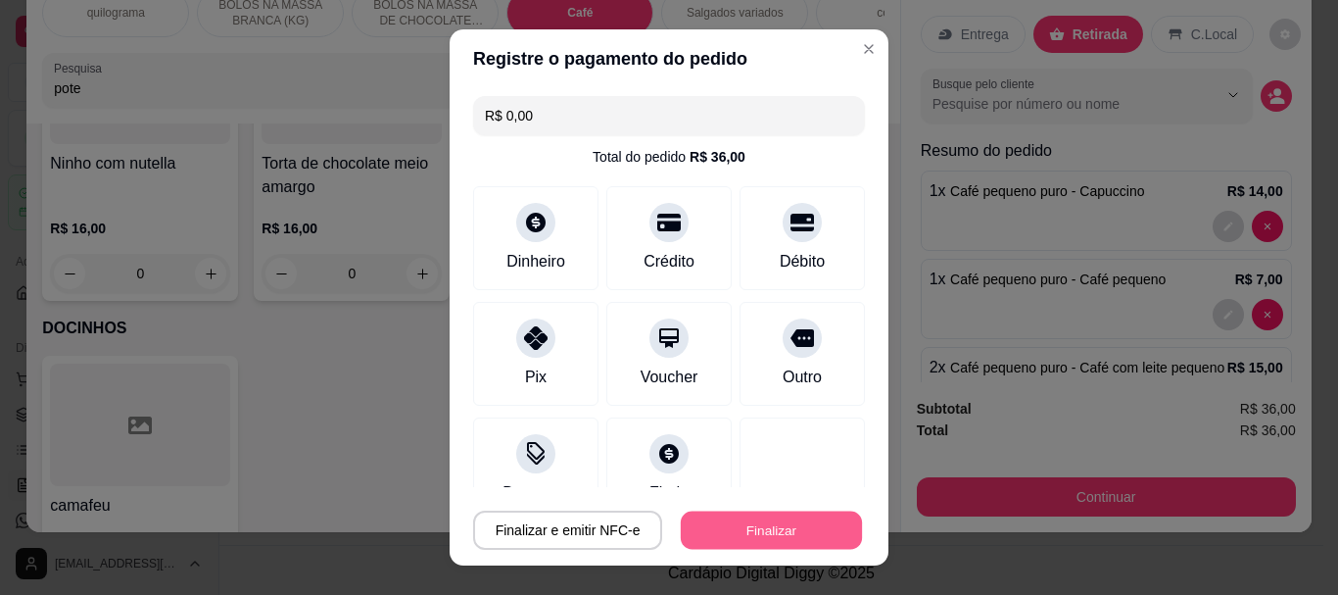
click at [730, 517] on button "Finalizar" at bounding box center [771, 529] width 181 height 38
click at [739, 542] on button "Finalizar" at bounding box center [771, 529] width 181 height 38
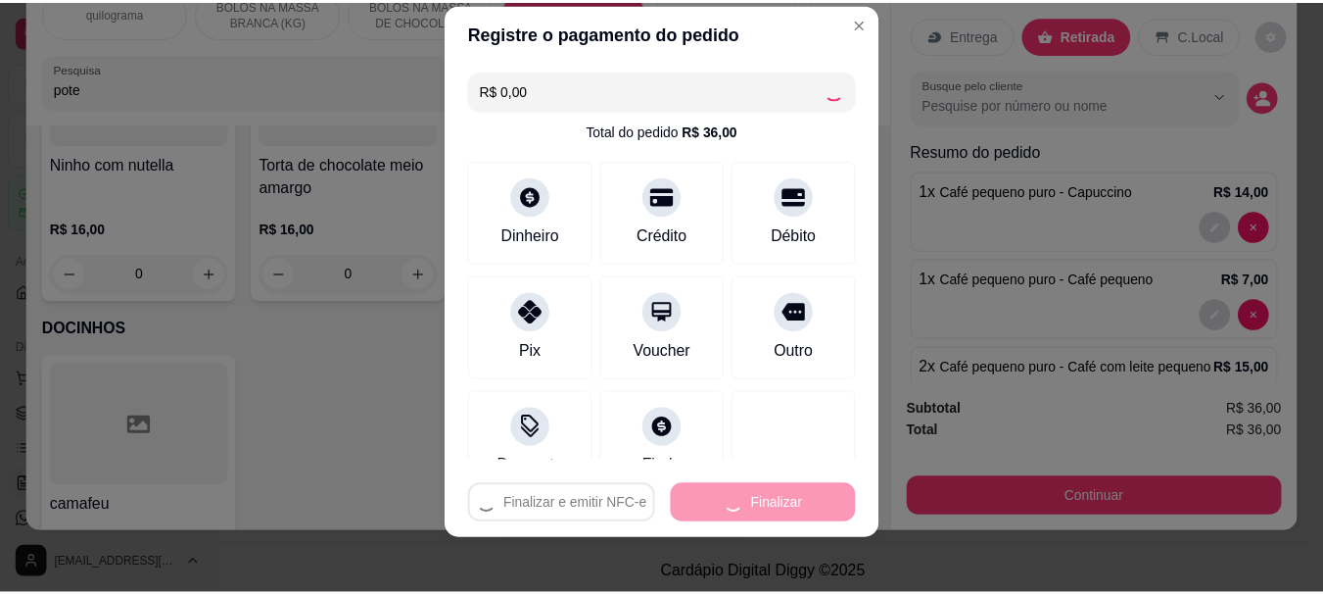
scroll to position [33, 0]
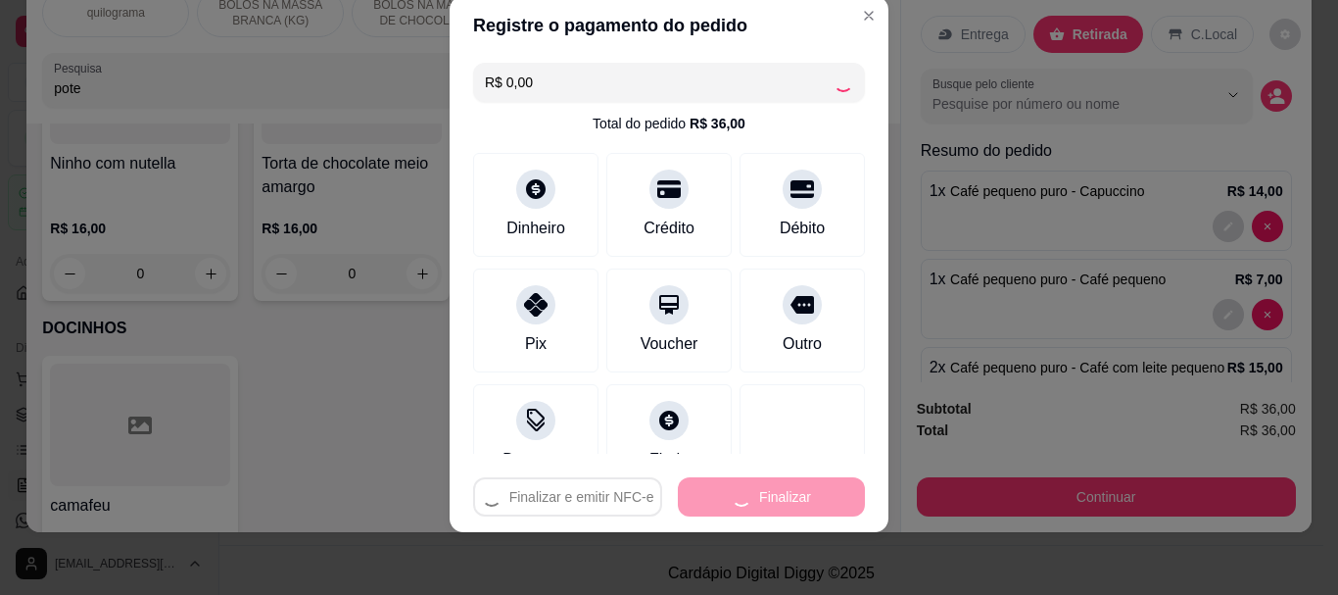
type input "0"
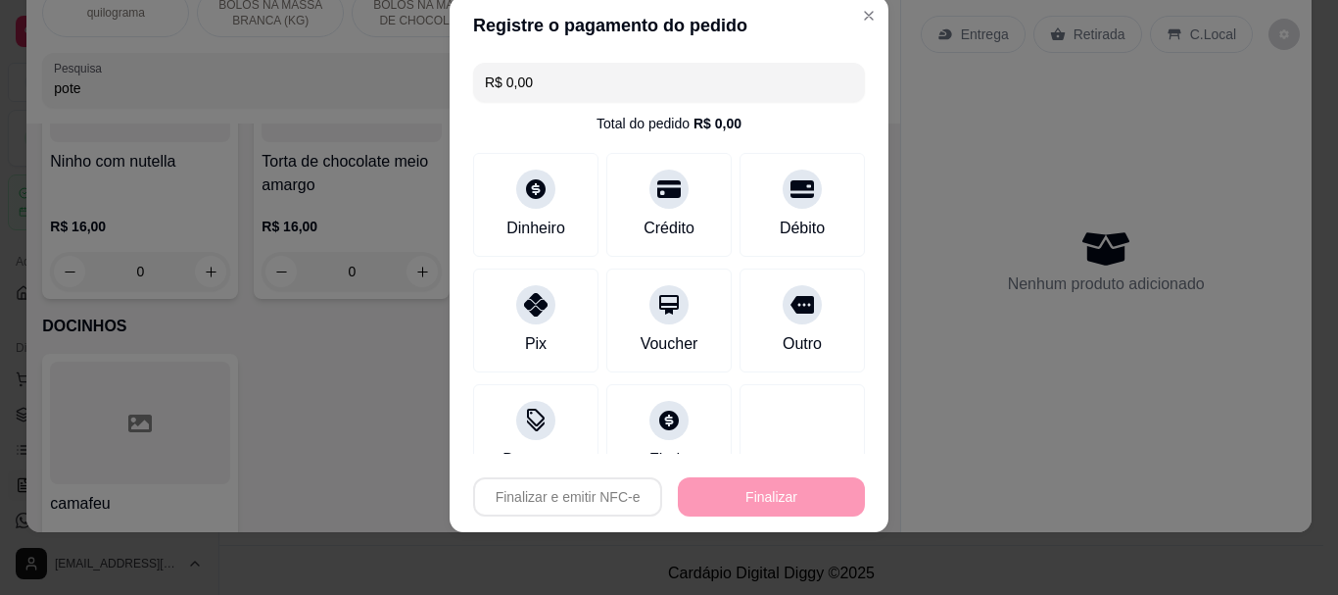
type input "-R$ 36,00"
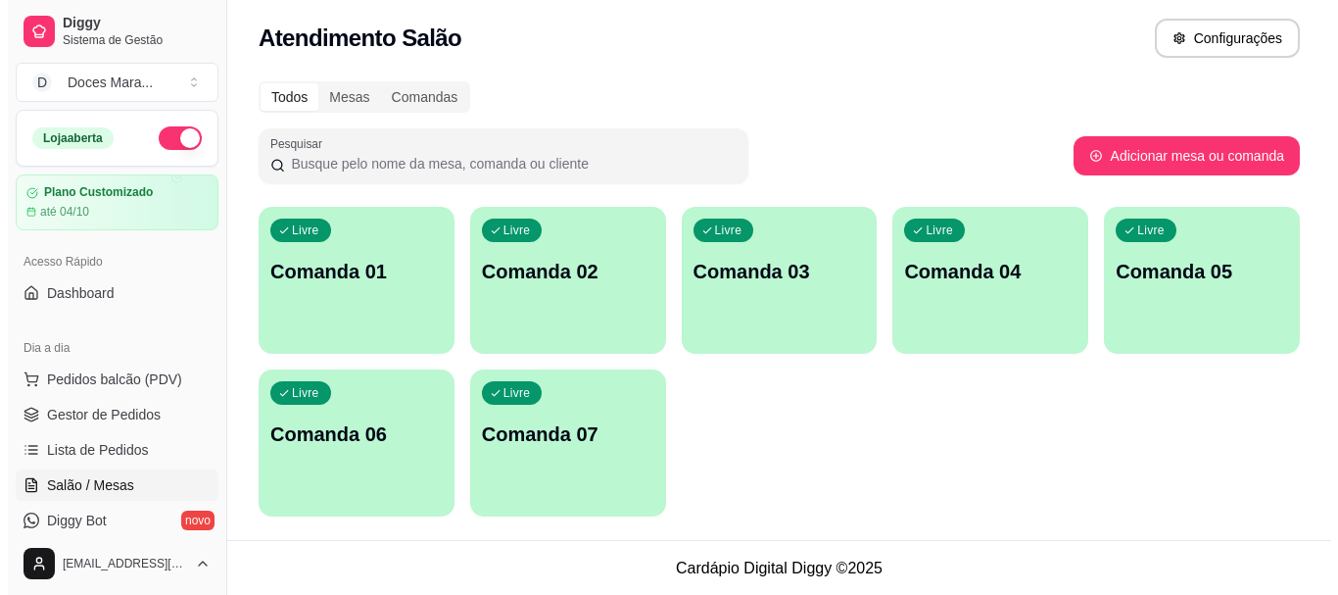
scroll to position [6, 0]
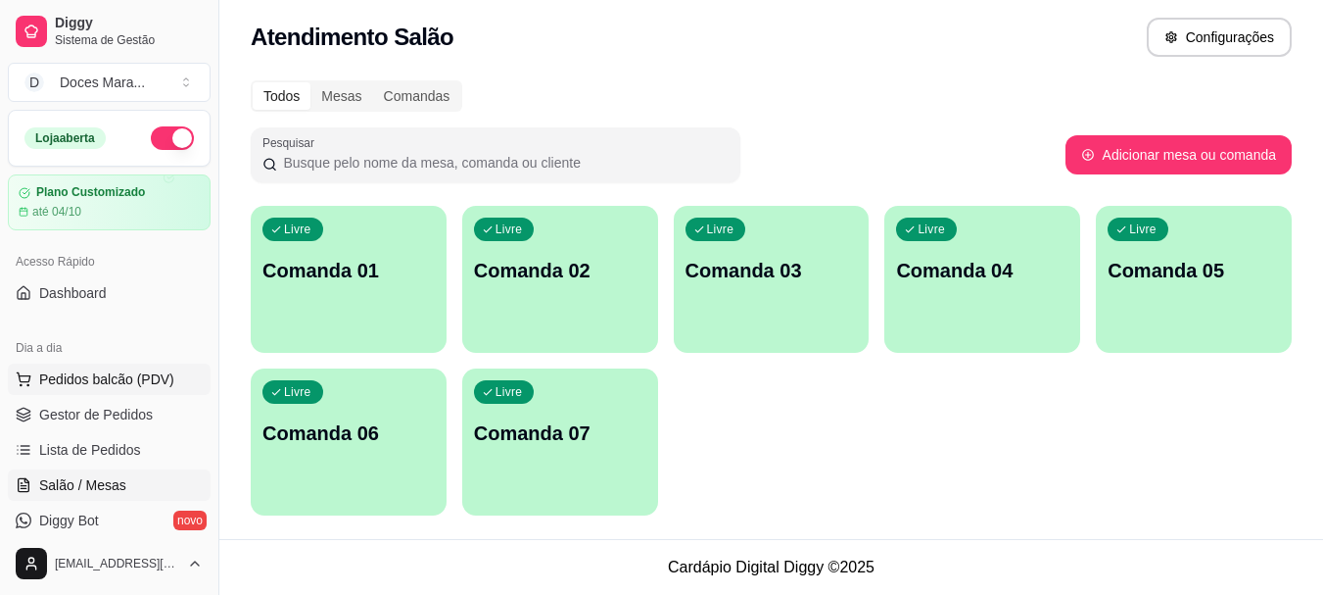
click at [91, 375] on span "Pedidos balcão (PDV)" at bounding box center [106, 379] width 135 height 20
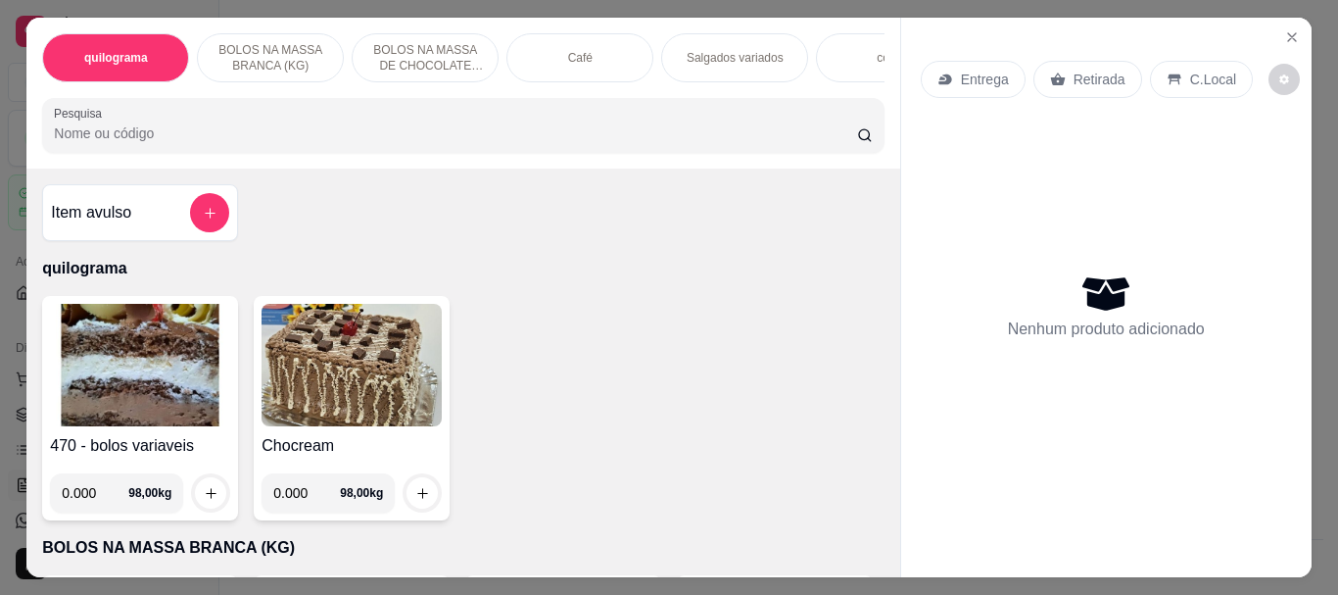
click at [296, 142] on input "Pesquisa" at bounding box center [455, 133] width 803 height 20
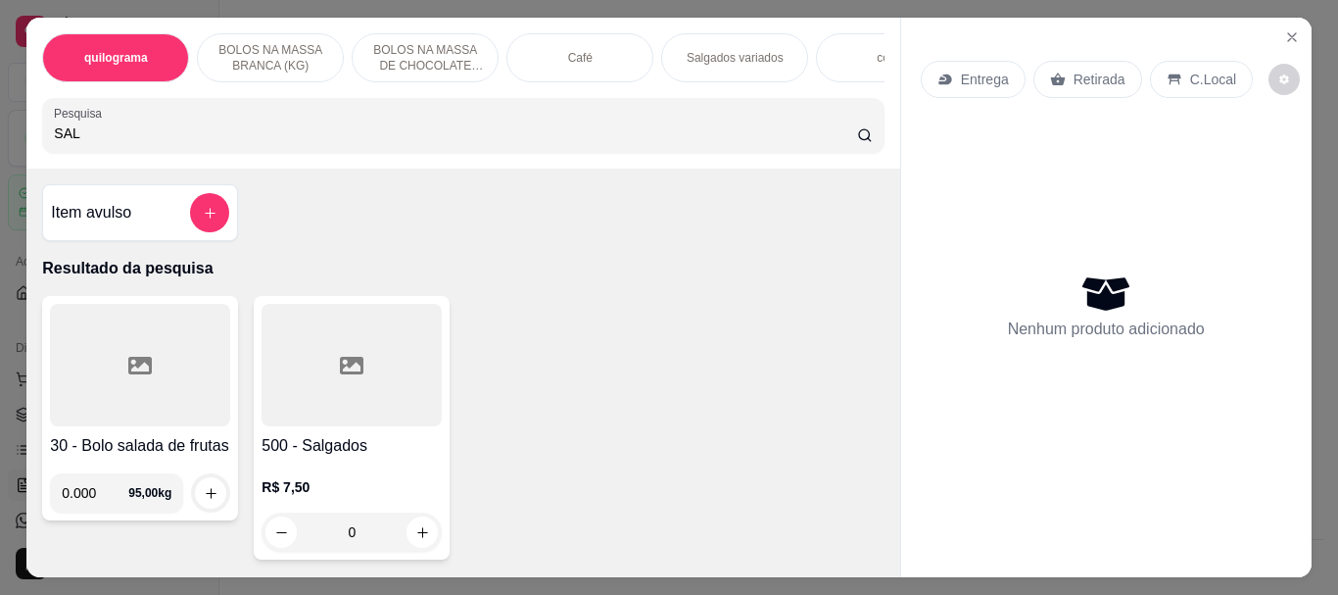
type input "SAL"
click at [332, 379] on div at bounding box center [352, 365] width 180 height 122
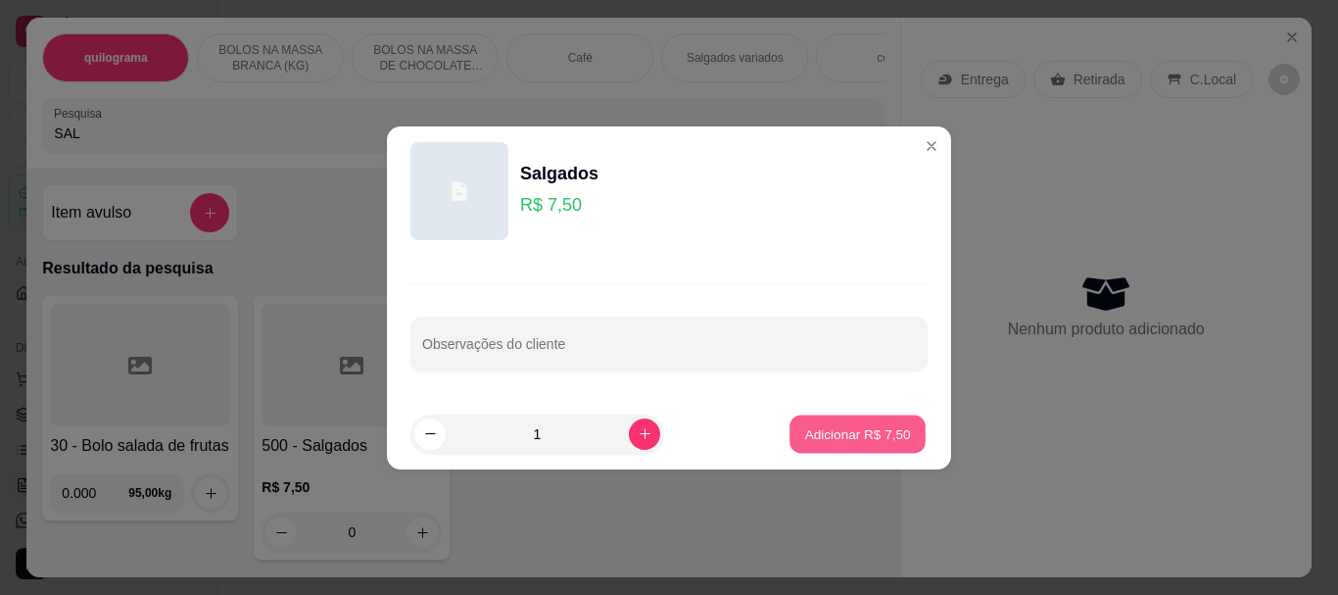
click at [804, 431] on p "Adicionar R$ 7,50" at bounding box center [857, 433] width 106 height 19
type input "1"
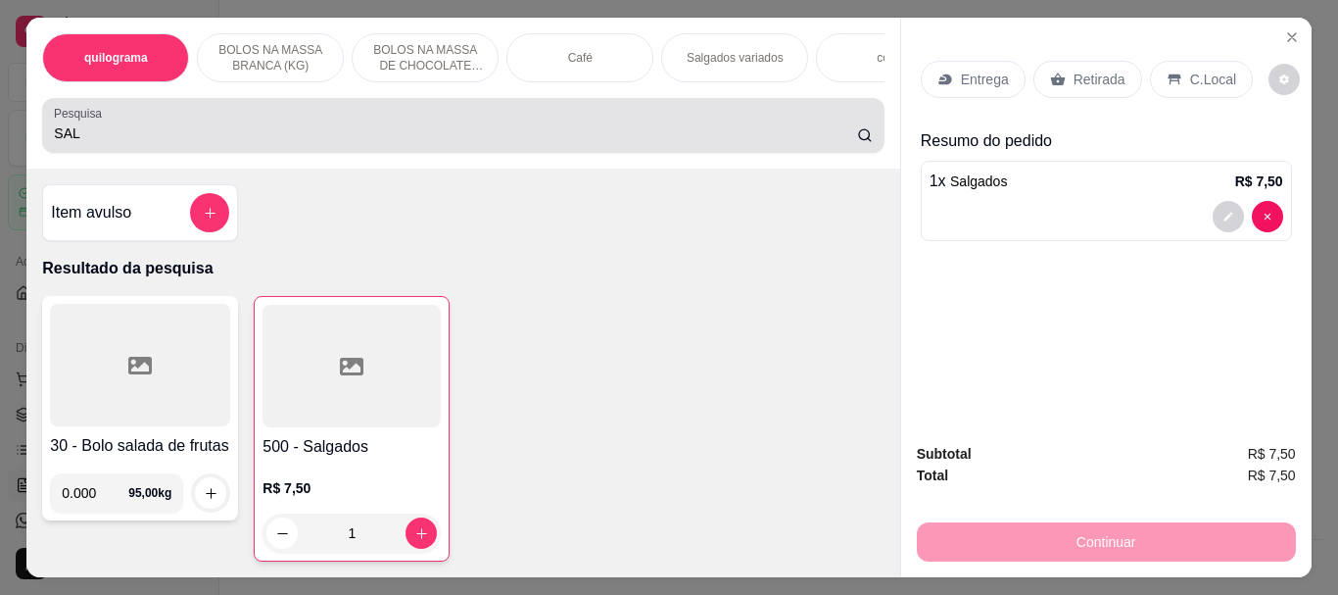
click at [121, 131] on input "SAL" at bounding box center [455, 133] width 803 height 20
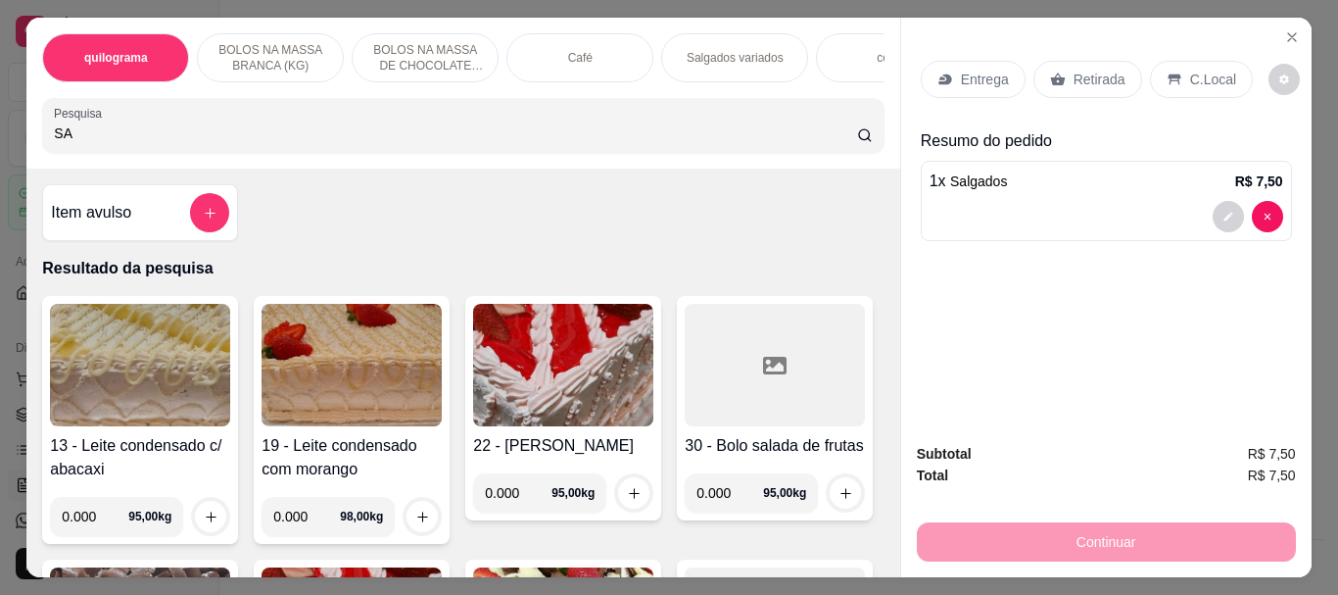
type input "S"
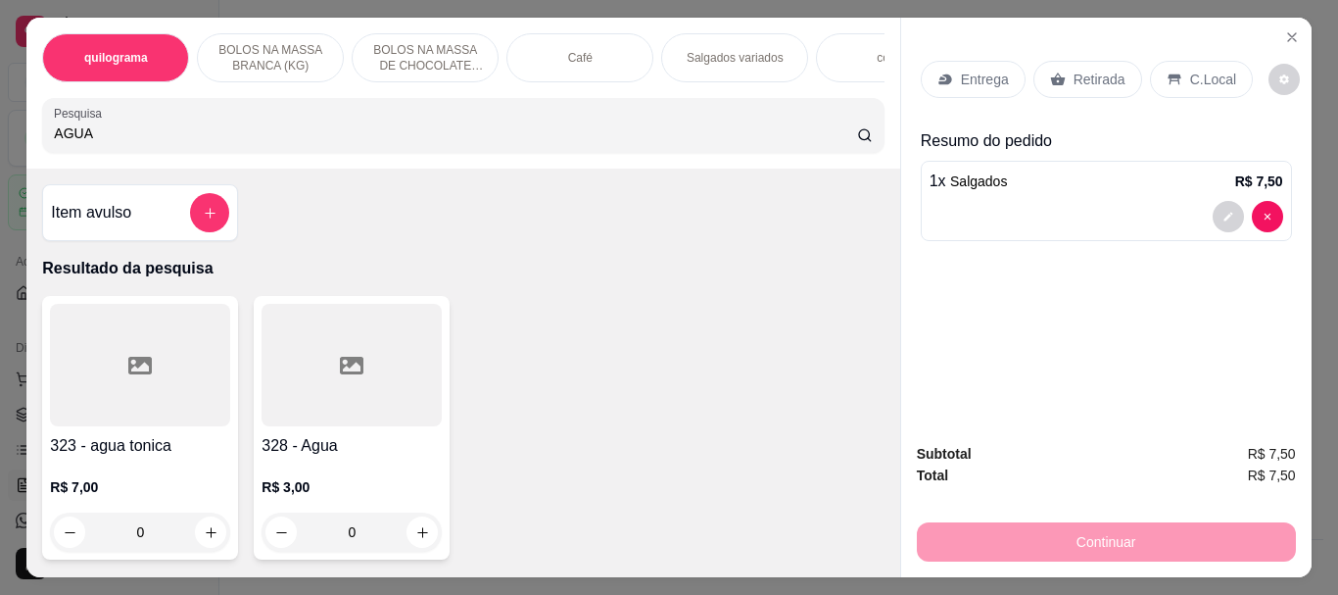
type input "AGUA"
click at [157, 395] on div at bounding box center [140, 365] width 180 height 122
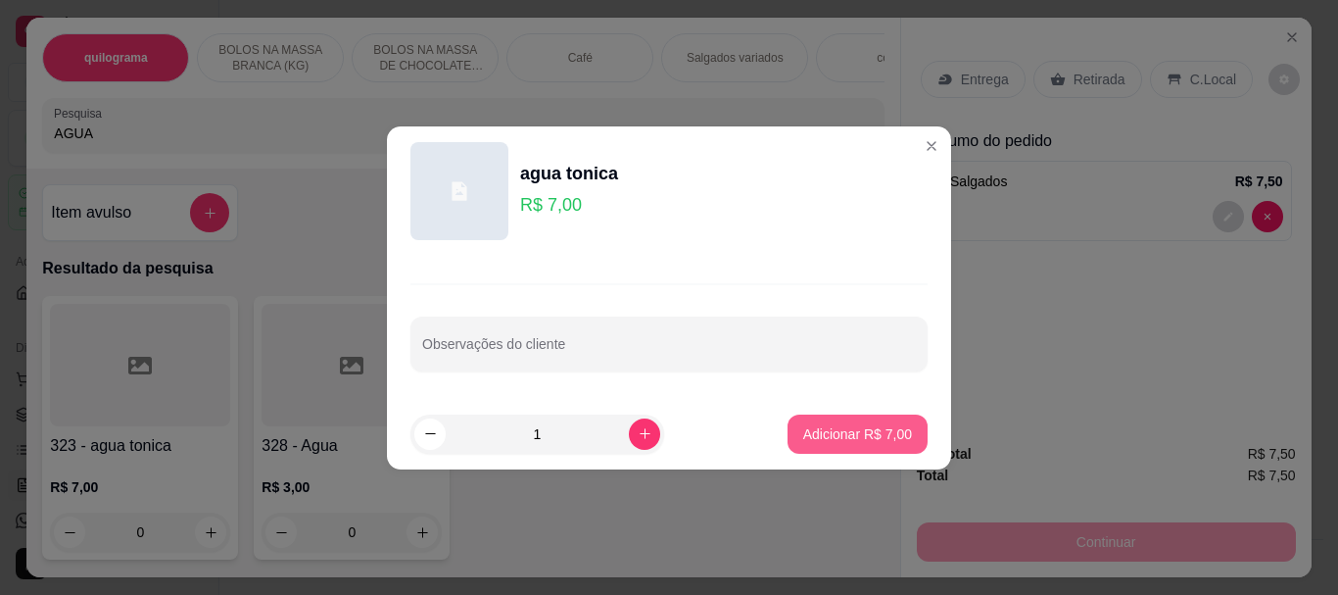
click at [841, 432] on p "Adicionar R$ 7,00" at bounding box center [857, 434] width 109 height 20
type input "1"
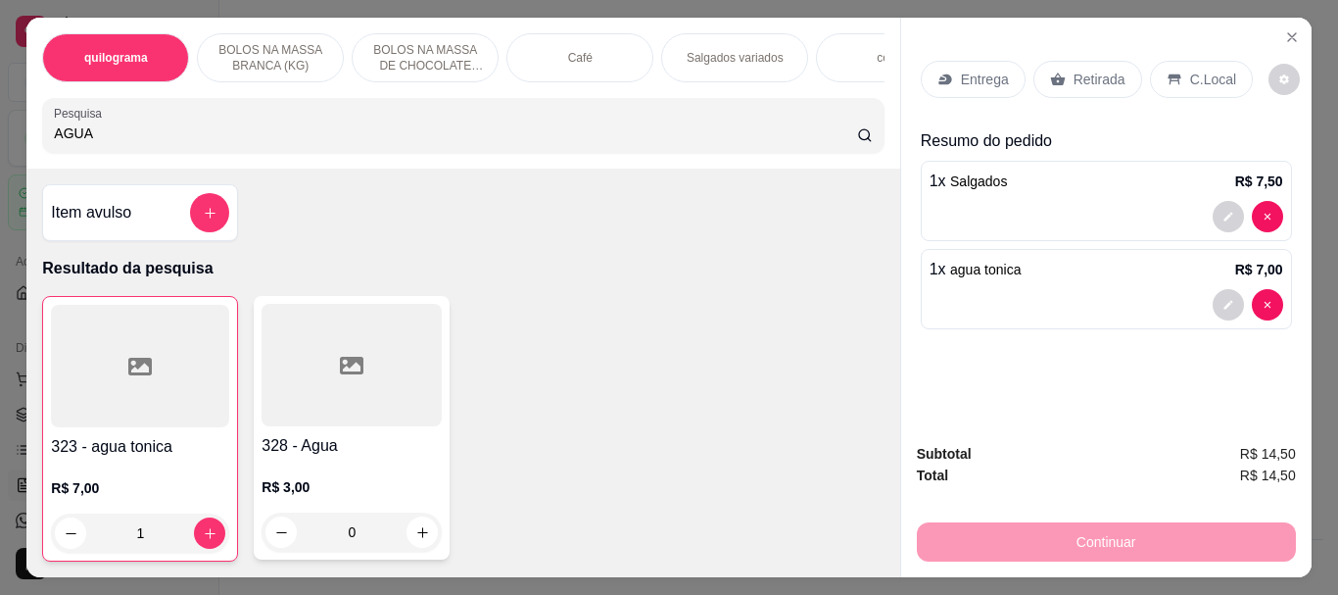
click at [557, 62] on div "Café" at bounding box center [579, 57] width 147 height 49
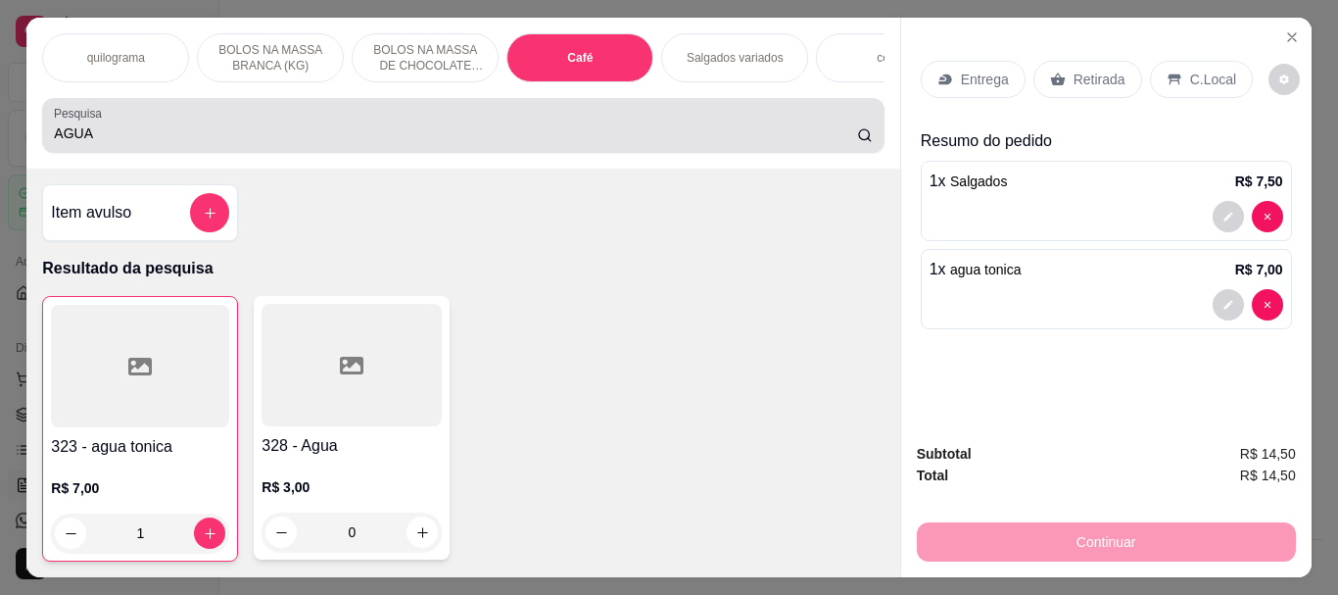
scroll to position [52, 0]
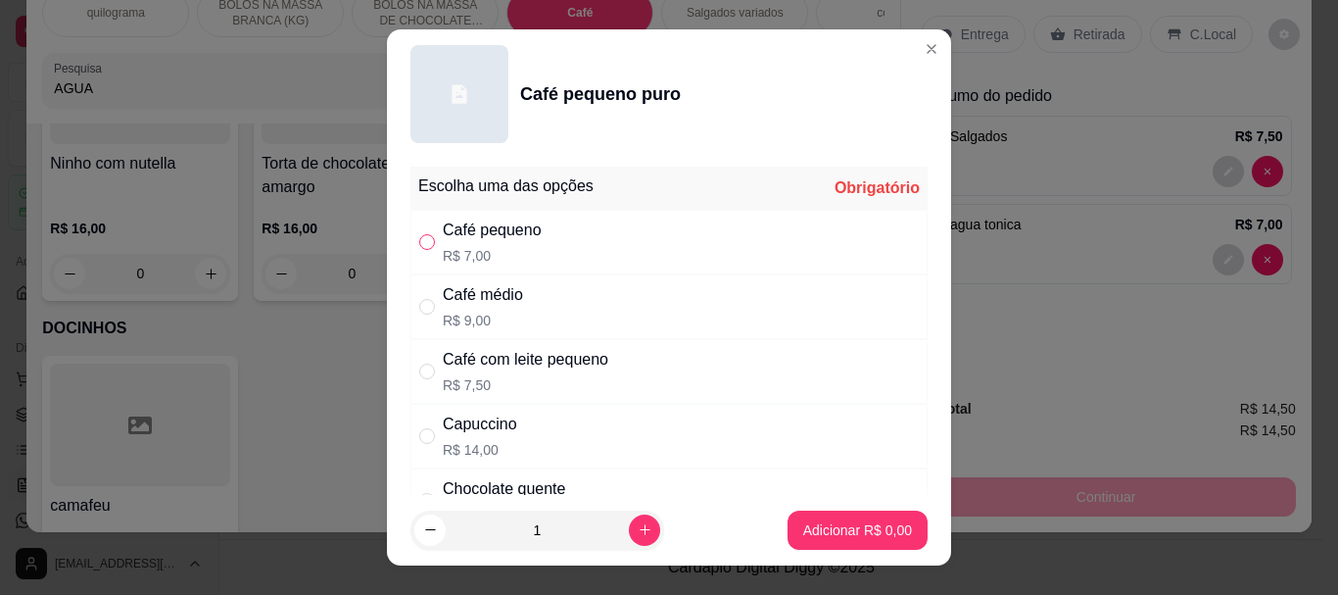
click at [419, 242] on input "" at bounding box center [427, 242] width 16 height 16
radio input "true"
click at [833, 530] on p "Adicionar R$ 7,00" at bounding box center [857, 530] width 109 height 20
type input "1"
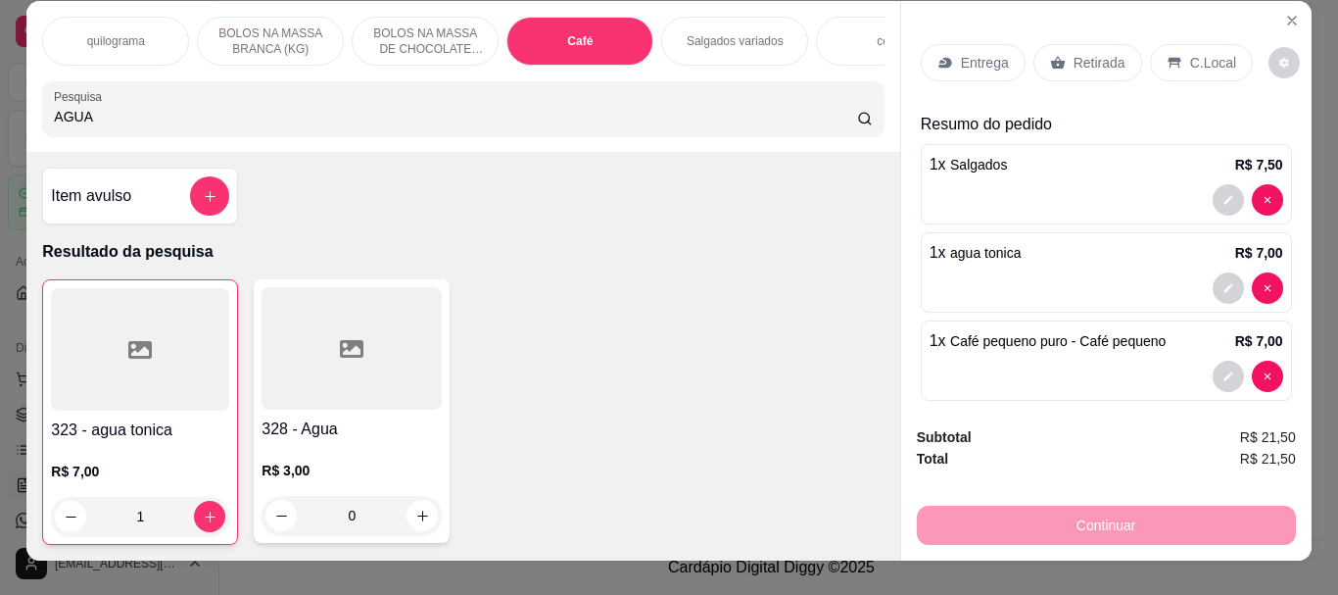
scroll to position [0, 0]
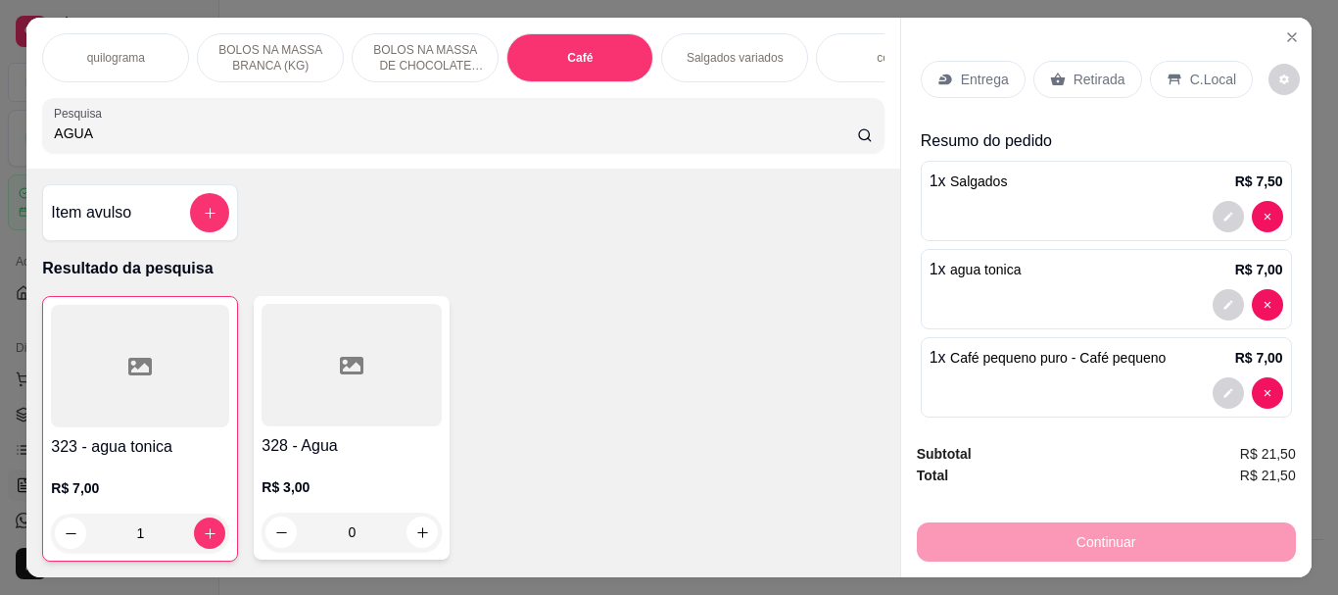
click at [1199, 73] on p "C.Local" at bounding box center [1213, 80] width 46 height 20
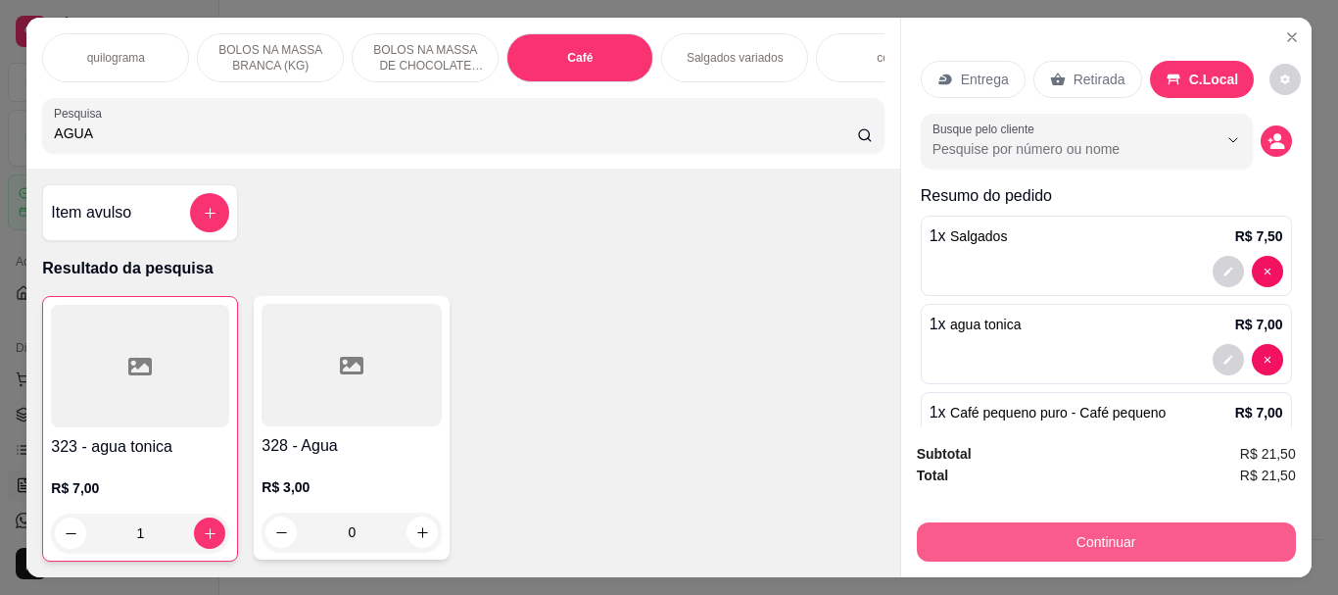
click at [1080, 543] on button "Continuar" at bounding box center [1106, 541] width 379 height 39
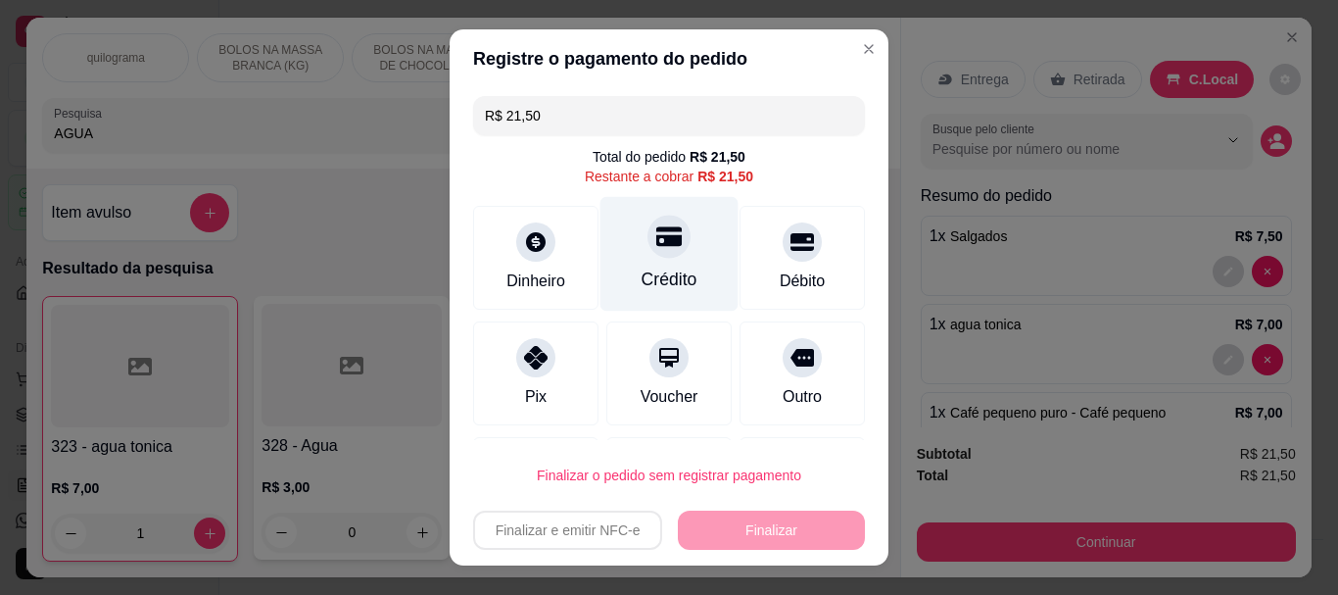
click at [631, 265] on div "Crédito" at bounding box center [669, 254] width 138 height 115
type input "R$ 0,00"
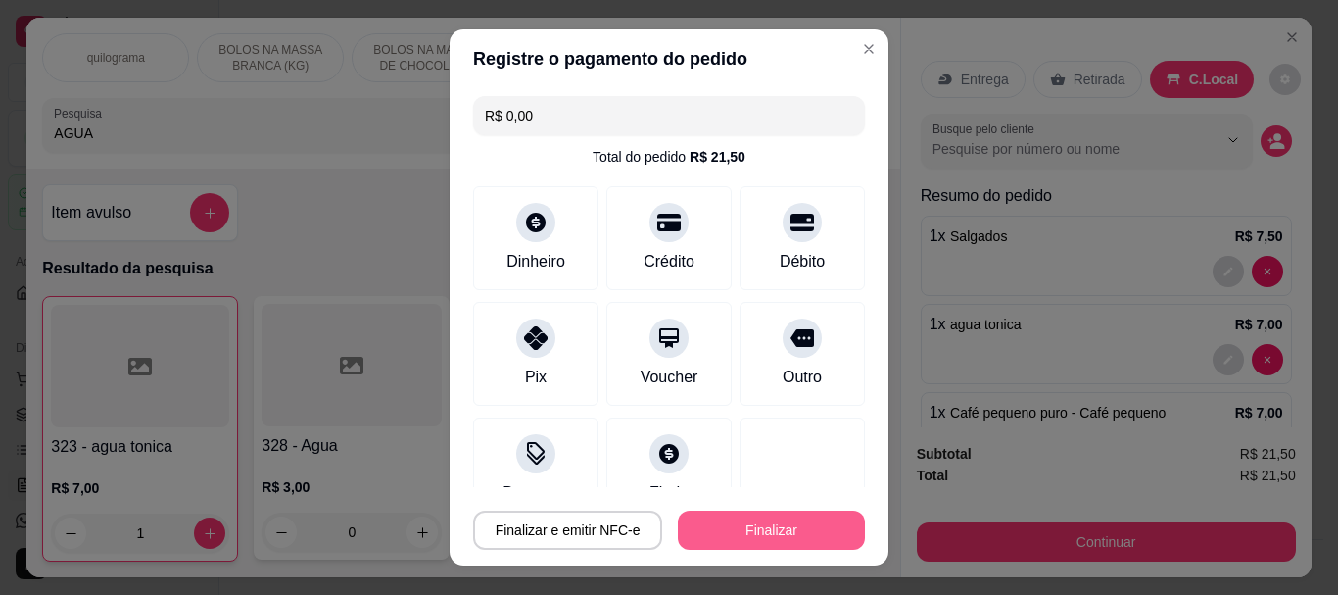
click at [725, 505] on div "Finalizar e emitir NFC-e Finalizar" at bounding box center [669, 526] width 392 height 47
click at [757, 516] on button "Finalizar" at bounding box center [771, 529] width 187 height 39
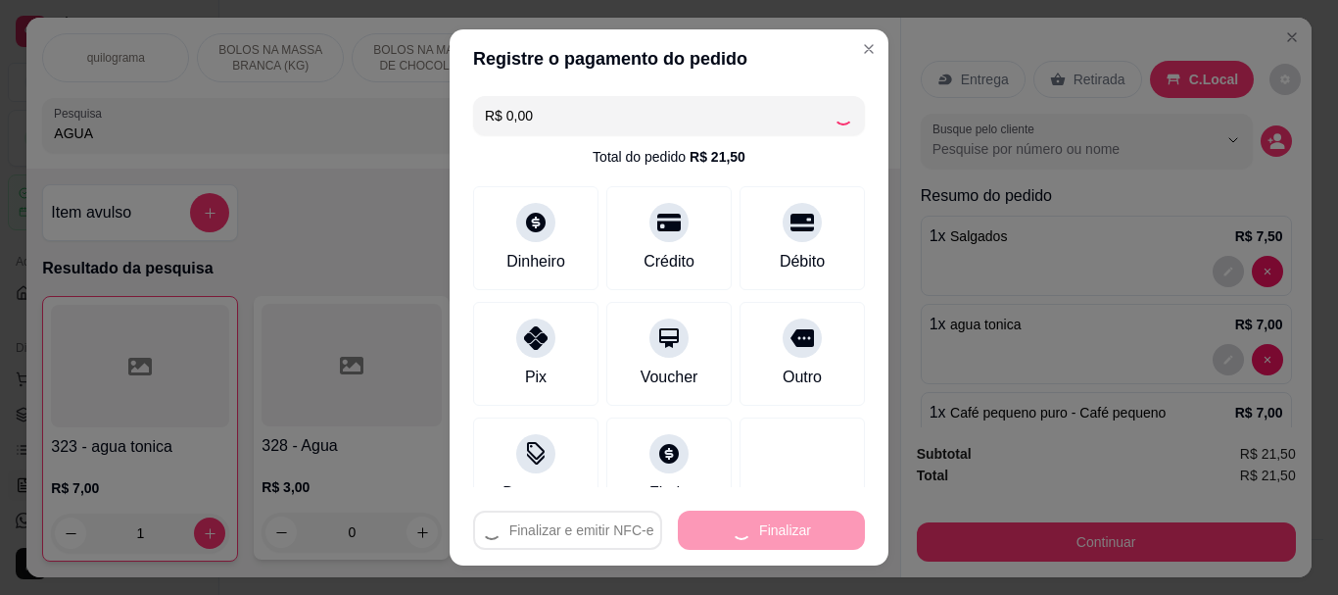
type input "0"
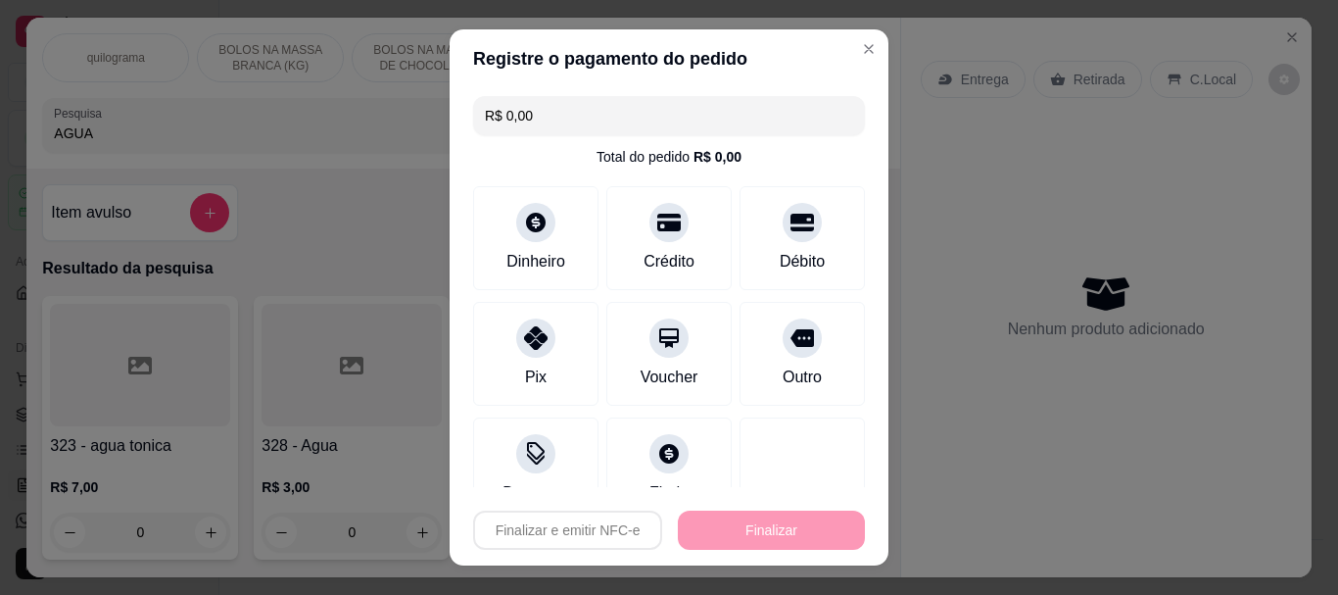
type input "-R$ 21,50"
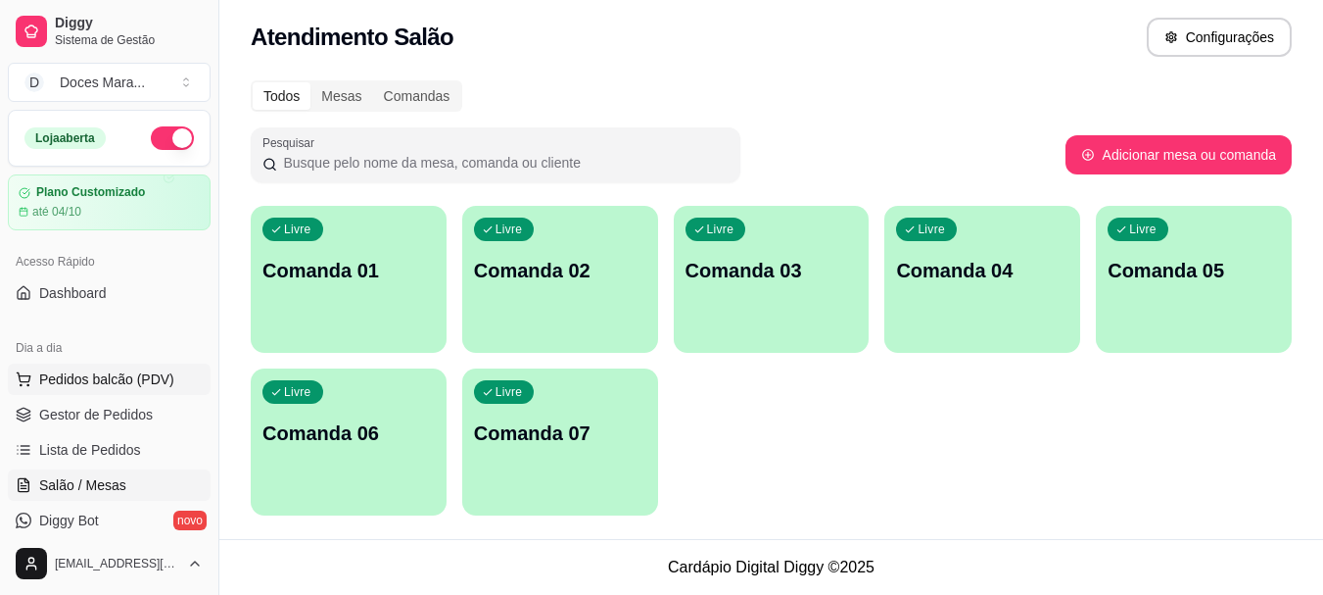
click at [68, 377] on span "Pedidos balcão (PDV)" at bounding box center [106, 379] width 135 height 20
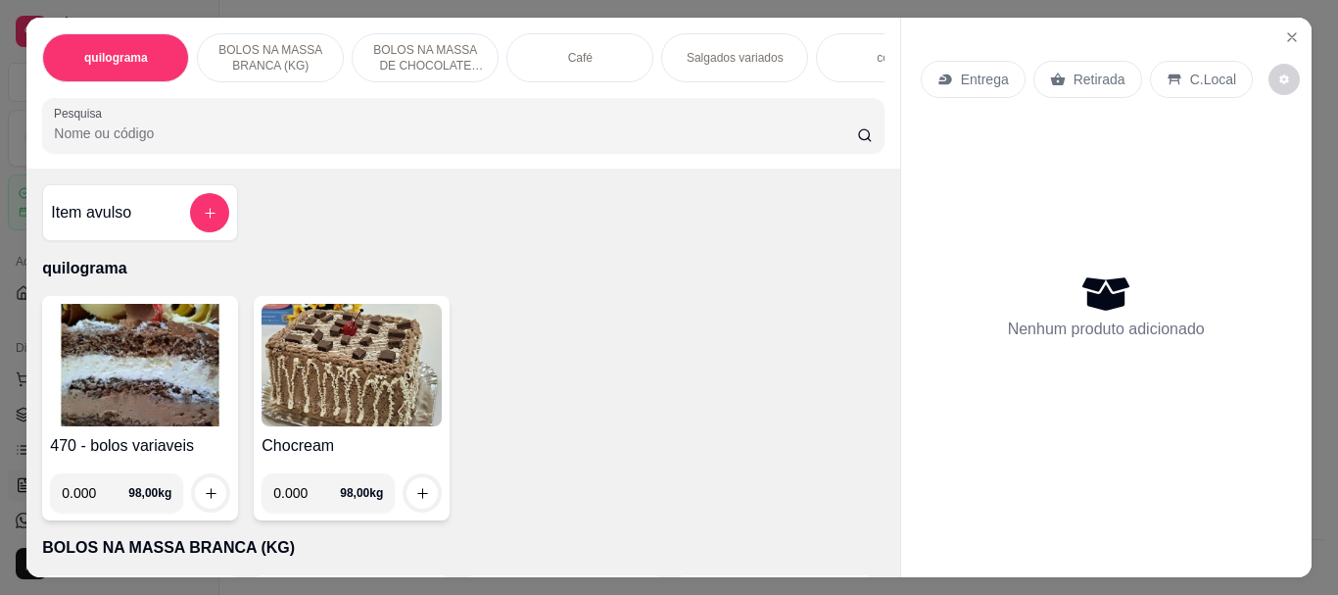
select select "ALL"
select select "0"
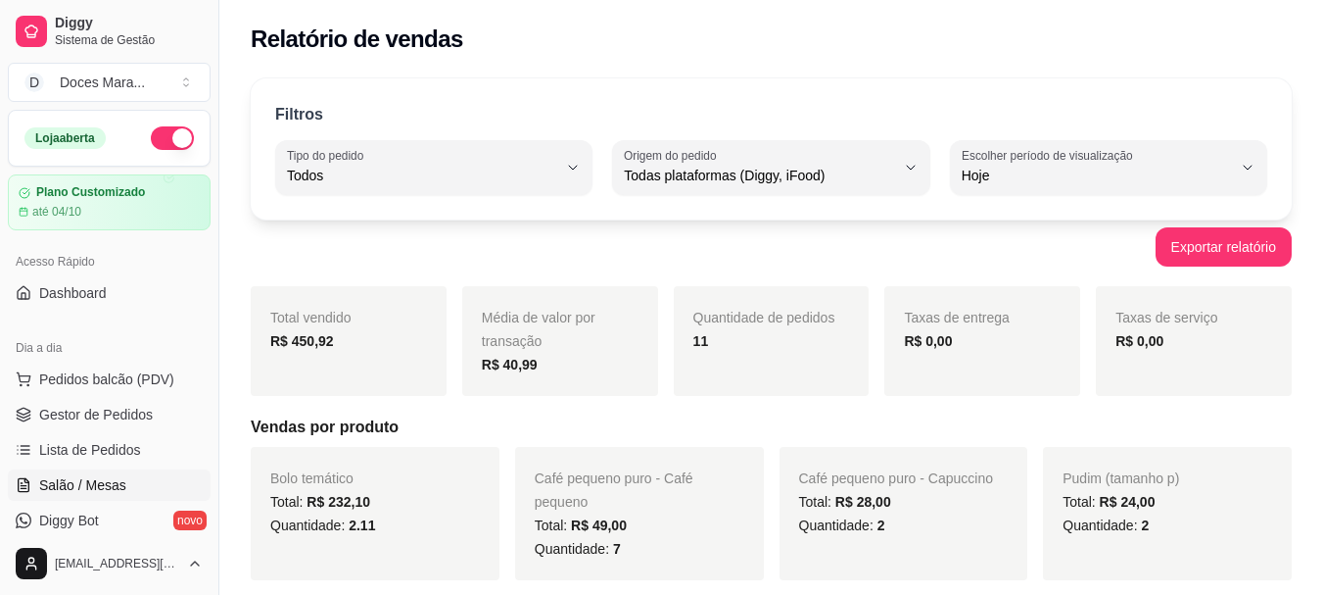
click at [86, 487] on span "Salão / Mesas" at bounding box center [82, 485] width 87 height 20
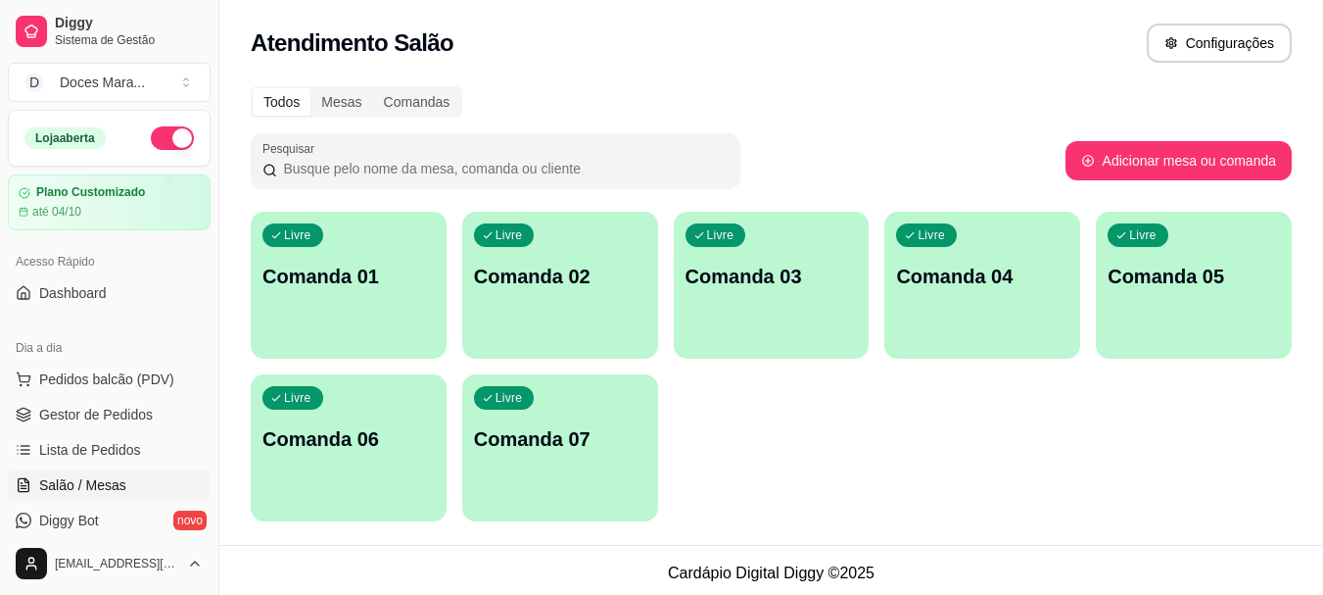
select select "ALL"
select select "0"
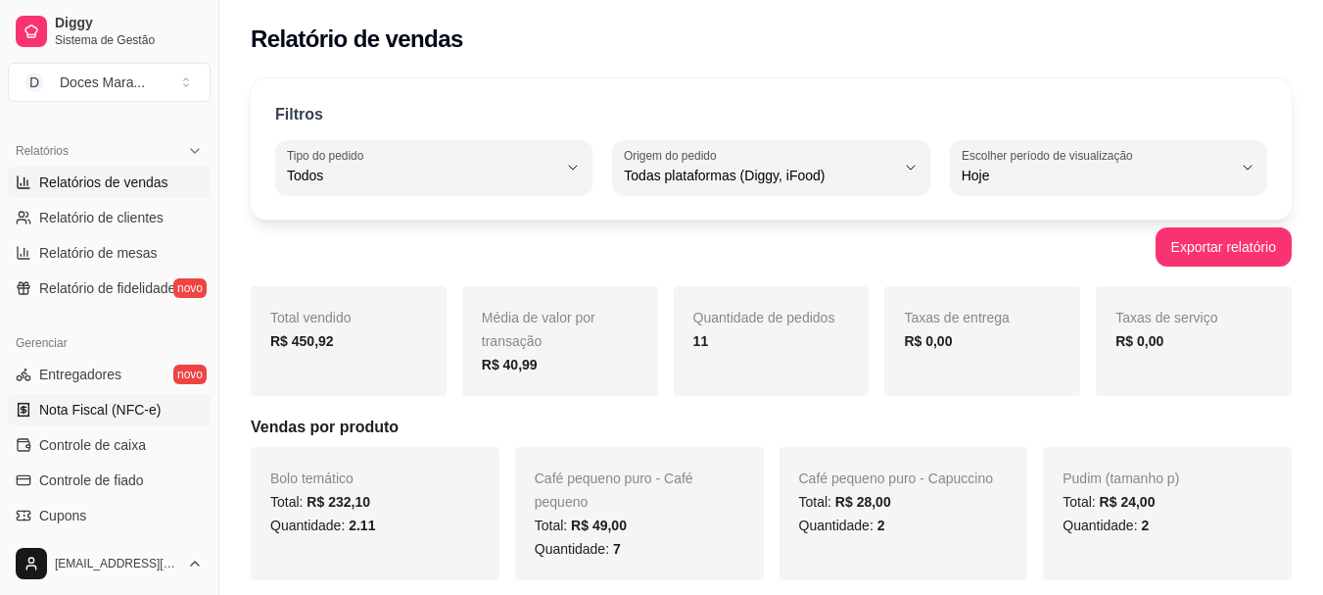
scroll to position [588, 0]
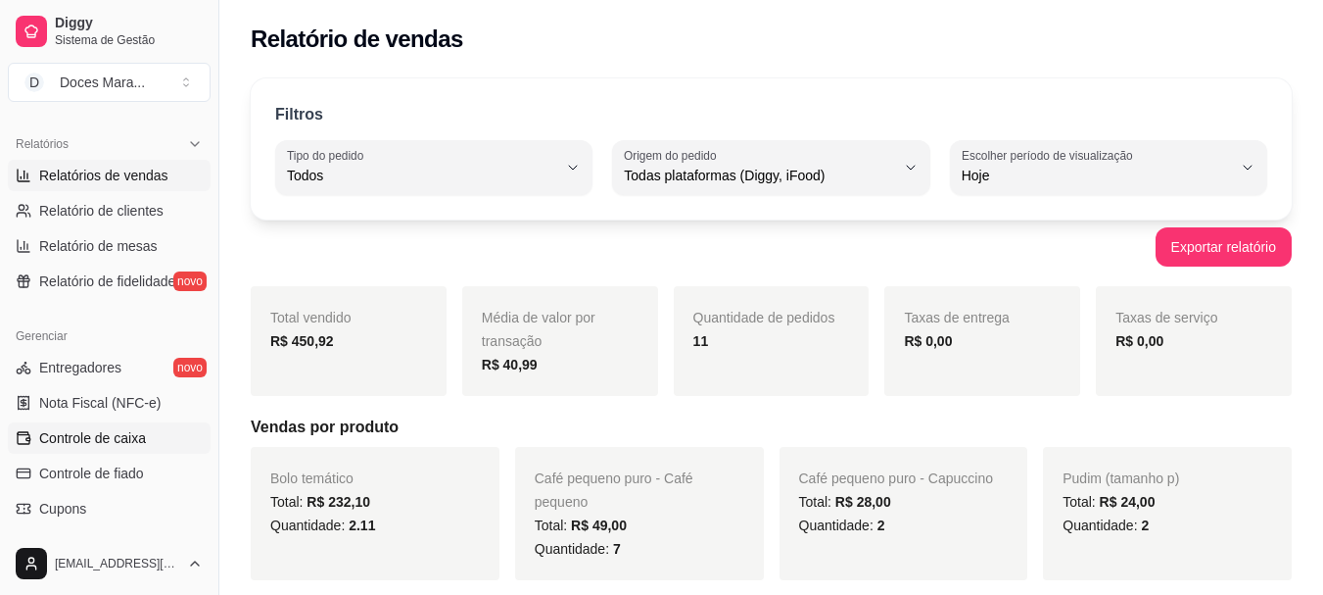
click at [118, 438] on span "Controle de caixa" at bounding box center [92, 438] width 107 height 20
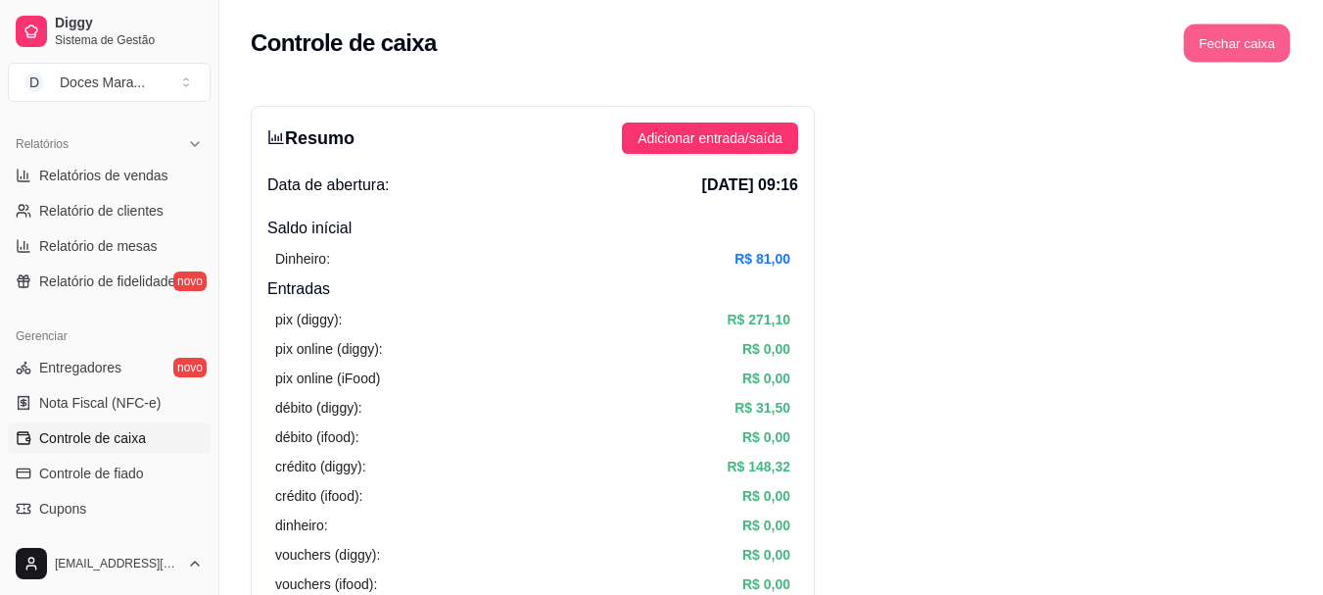
click at [1243, 47] on button "Fechar caixa" at bounding box center [1237, 43] width 107 height 38
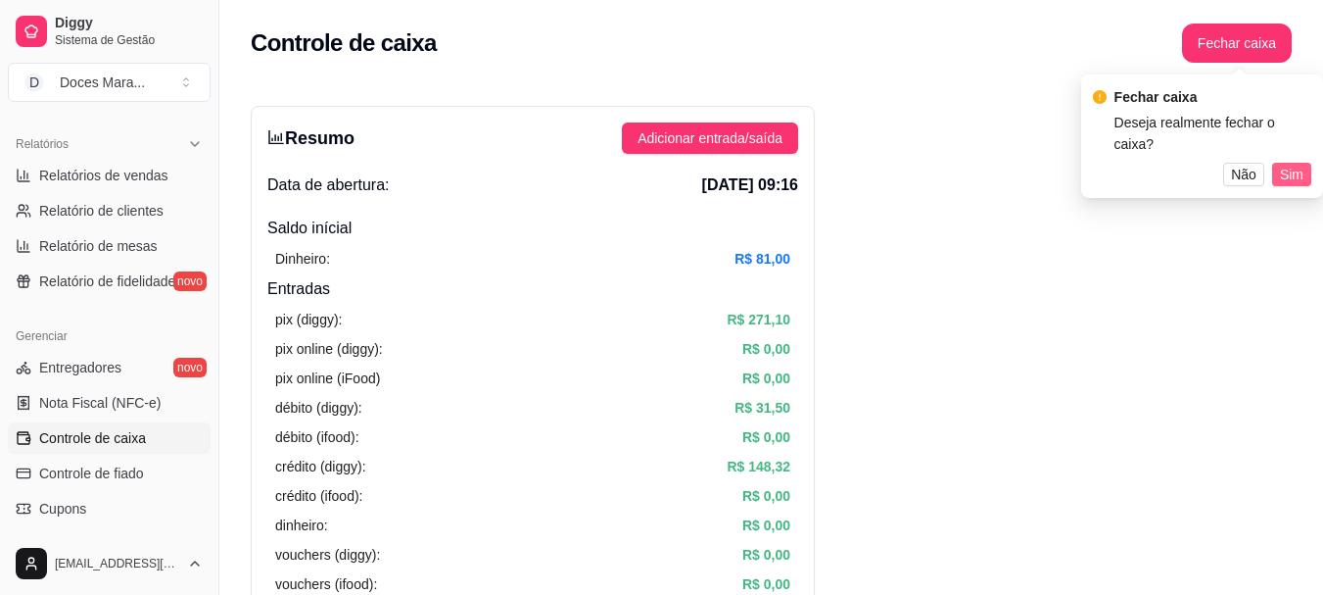
click at [1282, 164] on span "Sim" at bounding box center [1292, 175] width 24 height 22
